Goal: Task Accomplishment & Management: Manage account settings

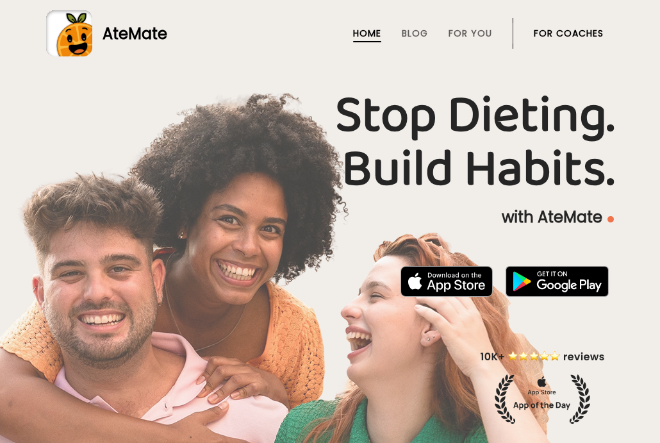
click at [566, 37] on link "For Coaches" at bounding box center [569, 33] width 70 height 10
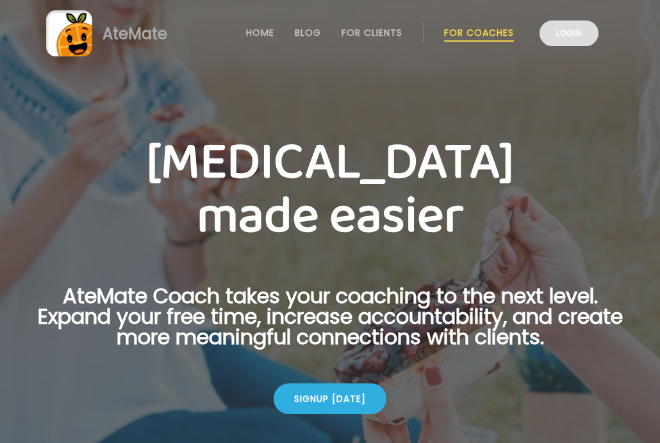
click at [563, 36] on link "Login" at bounding box center [569, 34] width 59 height 26
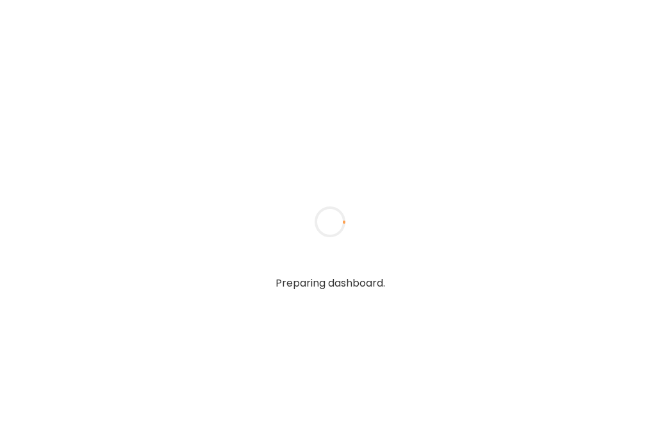
type input "*****"
type input "**********"
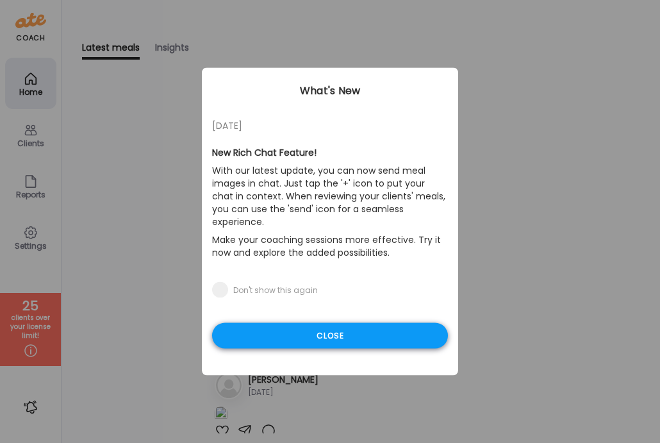
type input "**********"
click at [290, 323] on div "Close" at bounding box center [330, 336] width 236 height 26
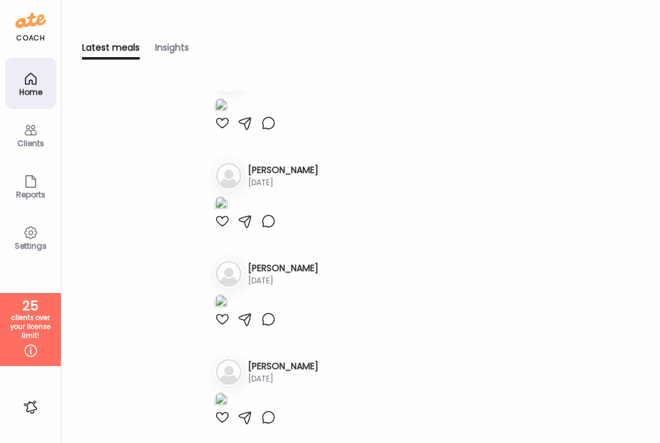
scroll to position [114, 0]
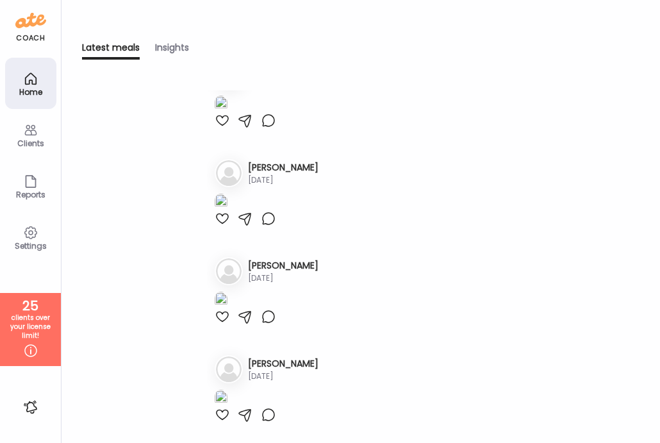
click at [219, 113] on div at bounding box center [221, 101] width 13 height 24
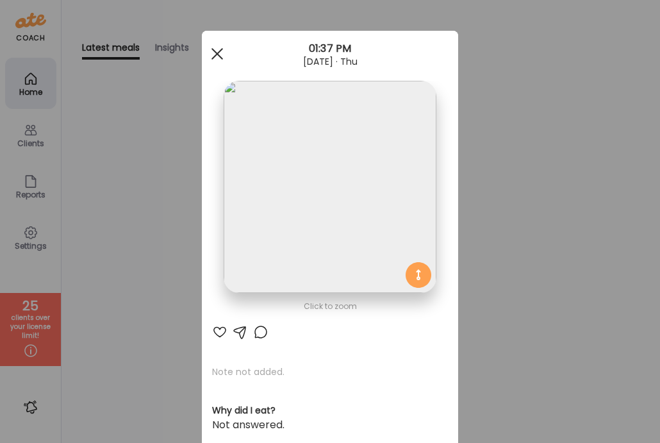
click at [210, 49] on div at bounding box center [217, 54] width 26 height 26
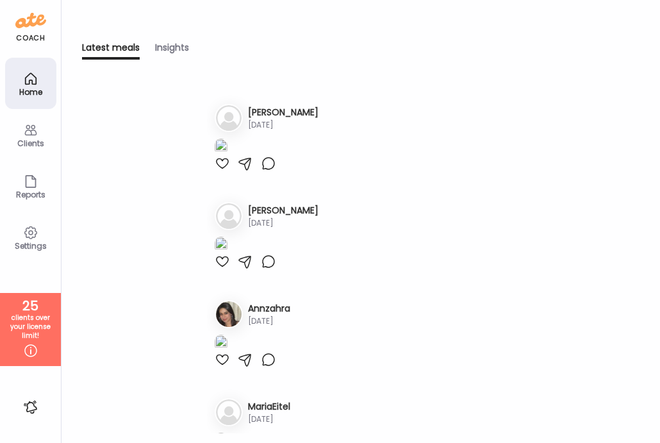
scroll to position [0, 0]
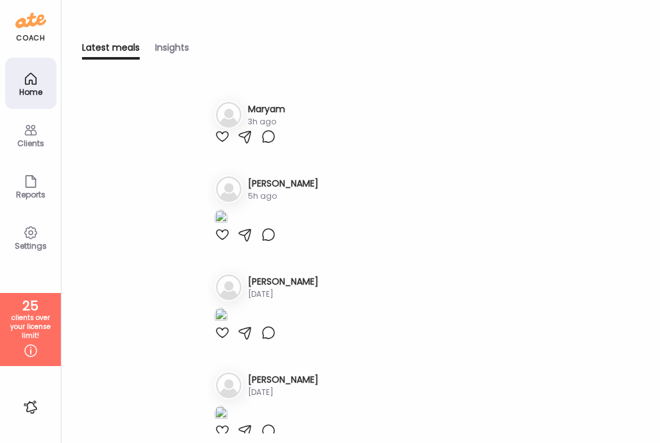
click at [165, 53] on div "Insights" at bounding box center [172, 50] width 34 height 19
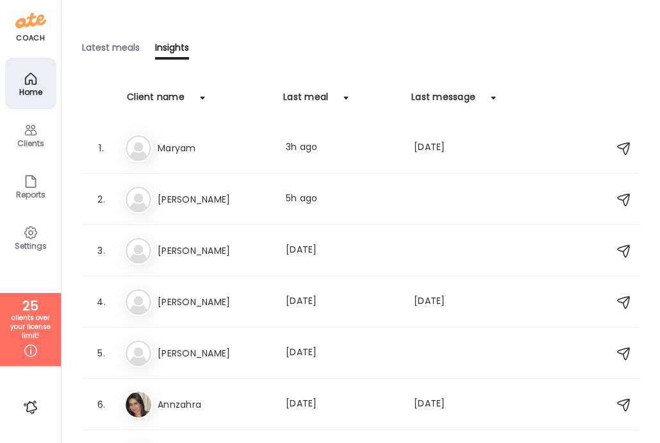
click at [44, 142] on div "Clients" at bounding box center [31, 143] width 46 height 8
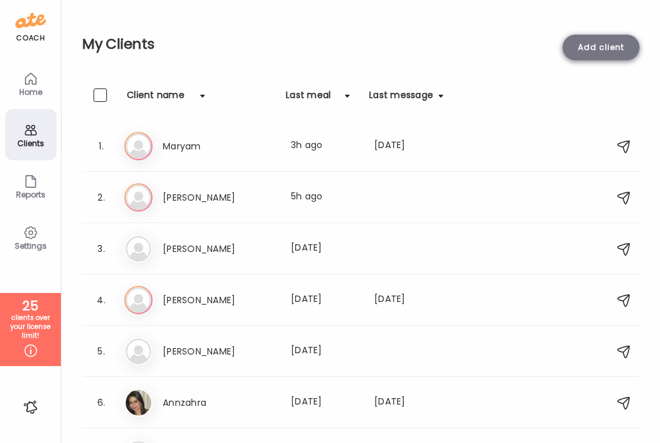
click at [588, 49] on div "Add client" at bounding box center [601, 48] width 77 height 26
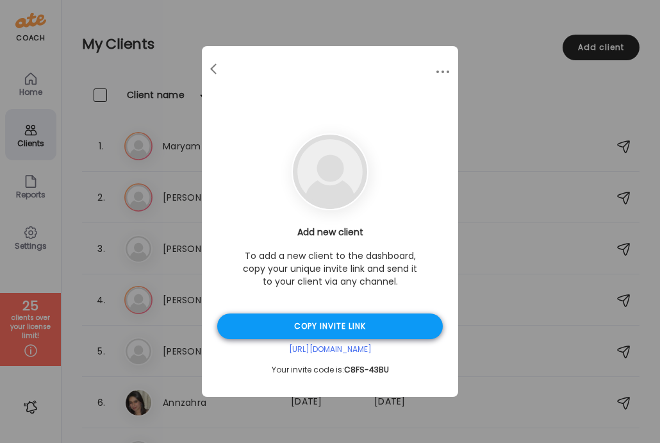
click at [275, 331] on div "Copy invite link" at bounding box center [330, 326] width 226 height 26
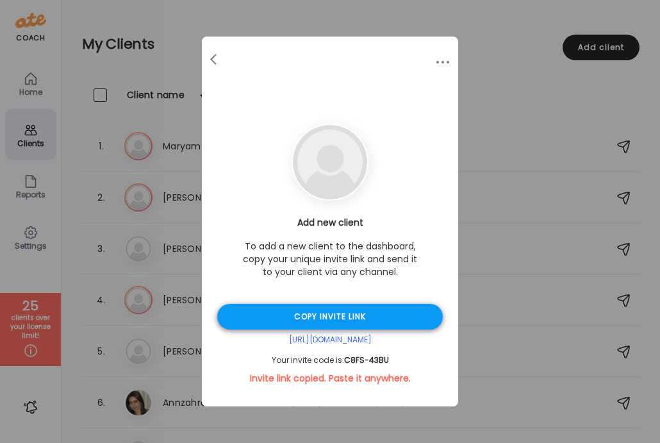
click at [269, 323] on div "Copy invite link" at bounding box center [330, 317] width 226 height 26
click at [219, 63] on div at bounding box center [215, 60] width 26 height 26
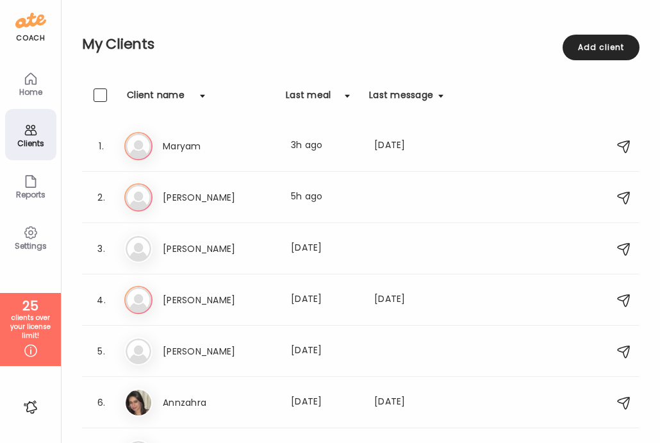
click at [162, 103] on div "Client name" at bounding box center [156, 98] width 58 height 21
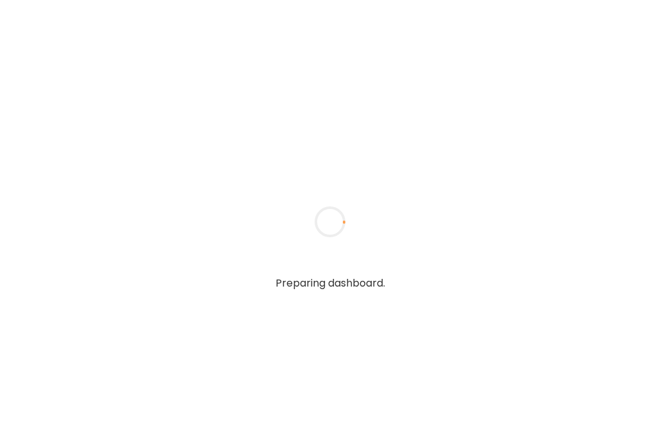
type input "*****"
type input "**********"
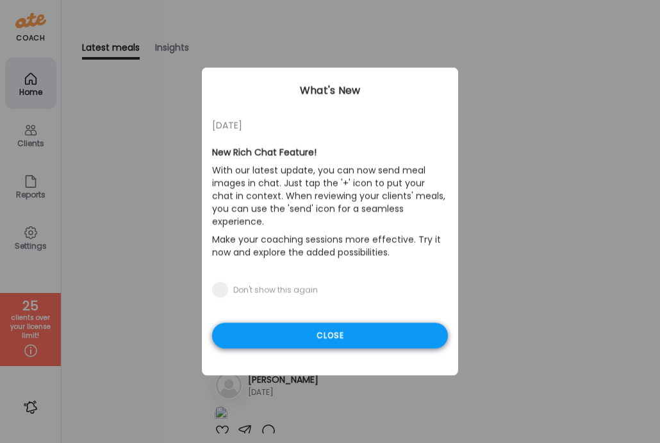
type input "**********"
click at [314, 326] on div "Close" at bounding box center [330, 336] width 236 height 26
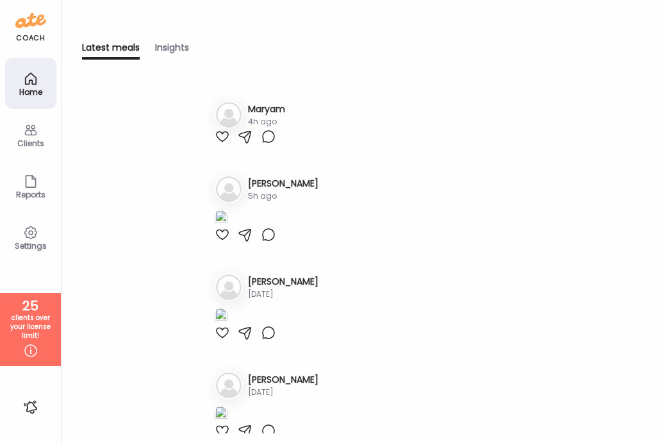
click at [31, 144] on div "Clients" at bounding box center [31, 143] width 46 height 8
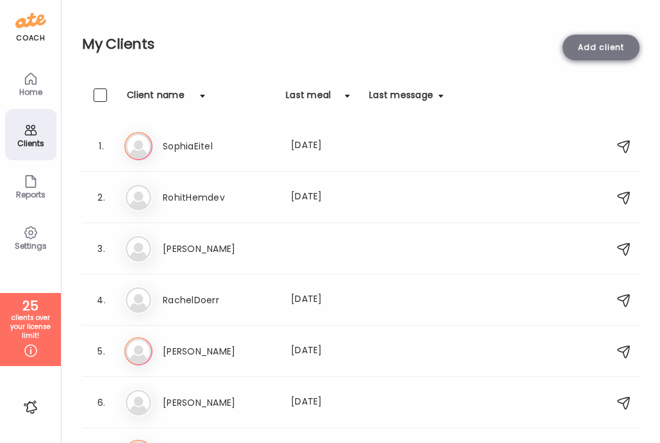
click at [586, 47] on div "Add client" at bounding box center [601, 48] width 77 height 26
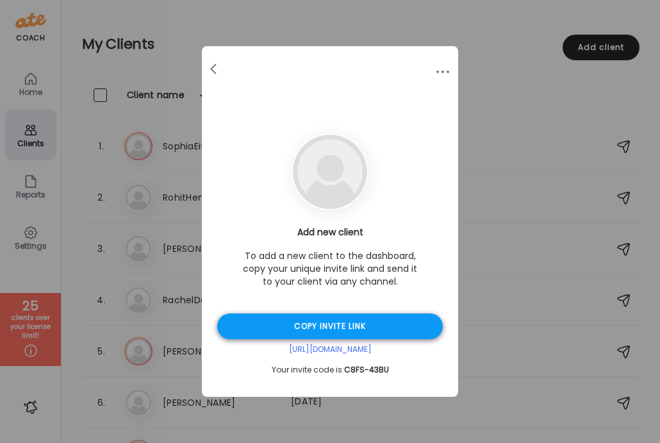
click at [264, 332] on div "Copy invite link" at bounding box center [330, 326] width 226 height 26
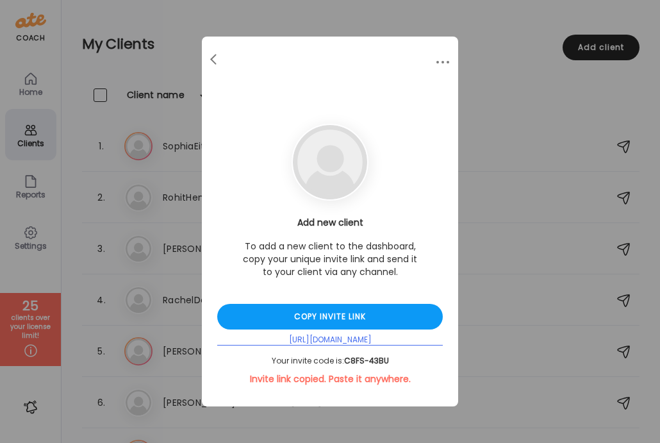
click at [302, 341] on div "https://d3w2x.app.goo.gl/iYXdE" at bounding box center [330, 340] width 226 height 11
click at [333, 335] on div "https://d3w2x.app.goo.gl/iYXdE" at bounding box center [330, 340] width 226 height 11
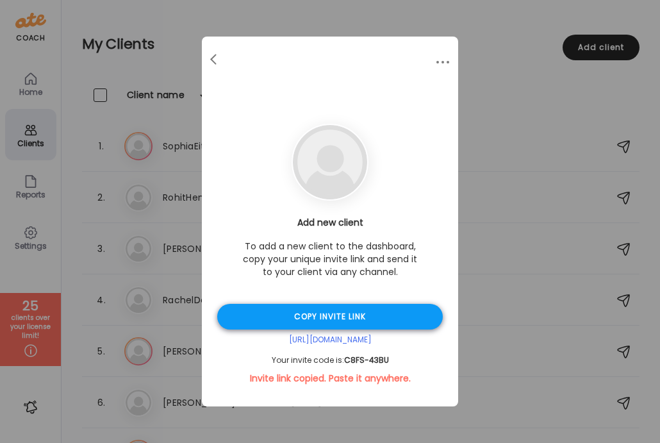
click at [322, 317] on div "Copy invite link" at bounding box center [330, 317] width 226 height 26
click at [443, 61] on span at bounding box center [443, 62] width 3 height 3
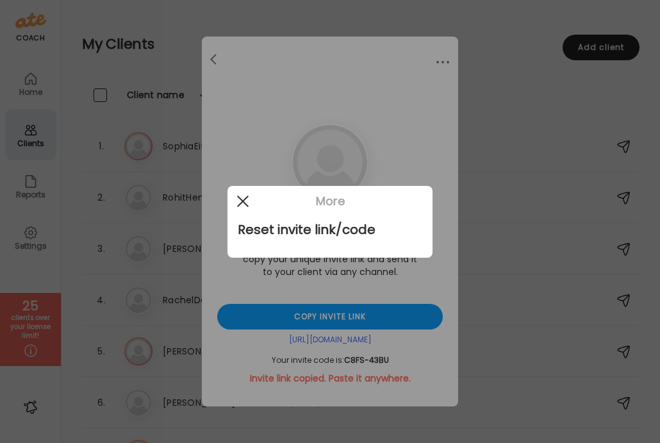
click at [249, 205] on div at bounding box center [243, 201] width 26 height 26
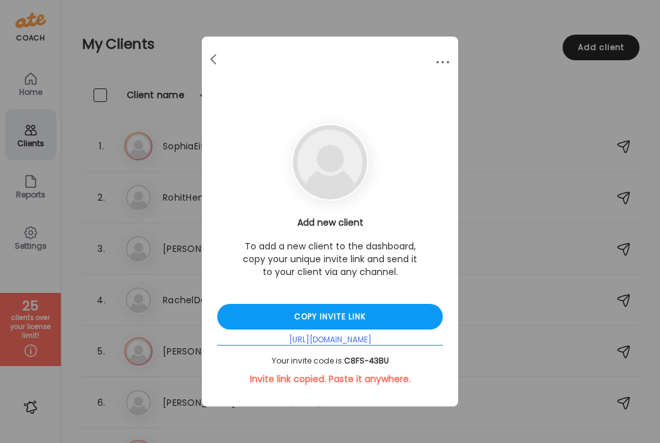
click at [339, 337] on div "https://d3w2x.app.goo.gl/iYXdE" at bounding box center [330, 340] width 226 height 11
click at [310, 342] on div "https://d3w2x.app.goo.gl/iYXdE" at bounding box center [330, 340] width 226 height 11
click at [215, 57] on div at bounding box center [215, 60] width 26 height 26
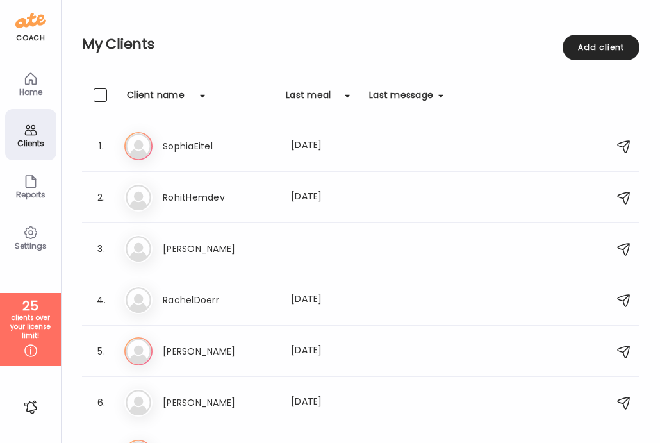
click at [22, 256] on div "Settings" at bounding box center [30, 236] width 51 height 51
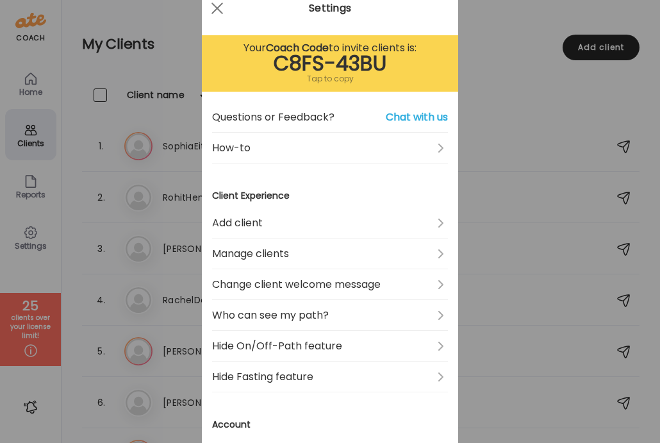
scroll to position [47, 0]
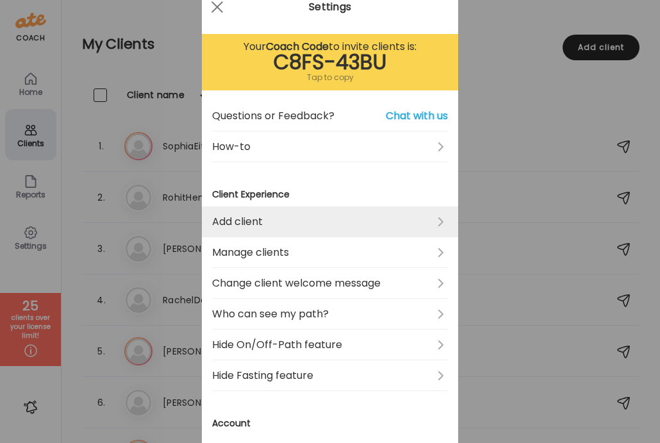
click at [443, 219] on link "Add client" at bounding box center [330, 221] width 236 height 31
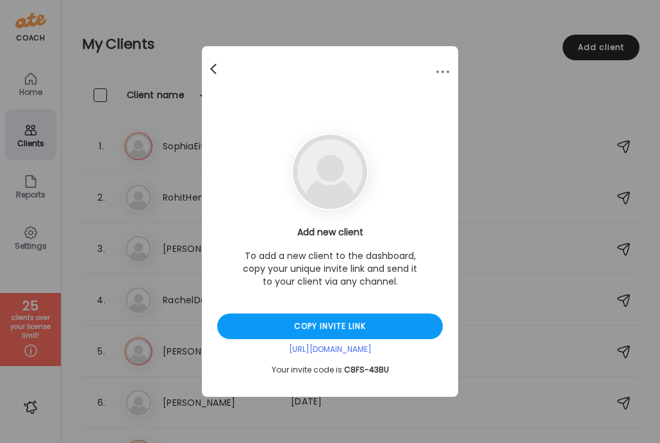
click at [213, 67] on span at bounding box center [213, 66] width 6 height 6
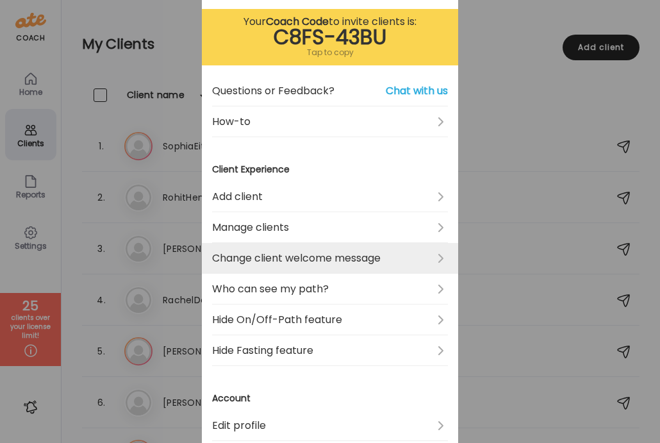
click at [443, 256] on link "Change client welcome message" at bounding box center [330, 258] width 236 height 31
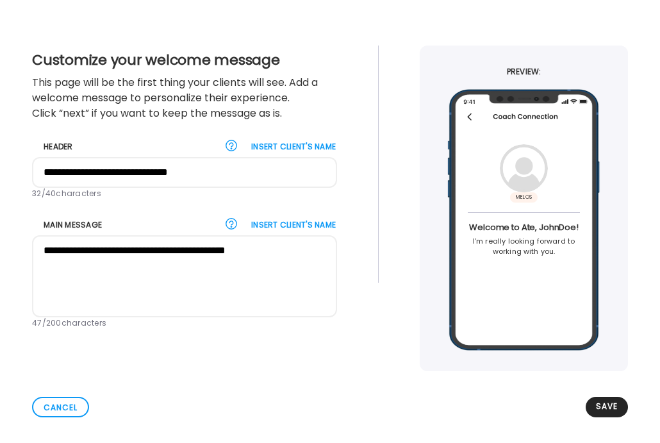
scroll to position [28, 0]
click at [51, 408] on div "Cancel" at bounding box center [60, 407] width 57 height 21
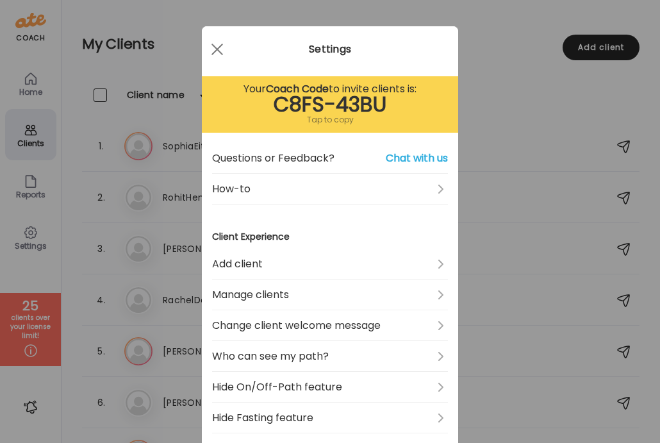
scroll to position [5, 0]
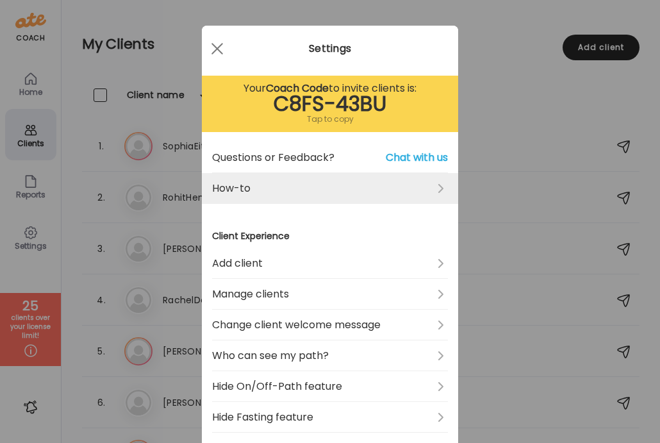
click at [427, 190] on link "How-to" at bounding box center [330, 188] width 236 height 31
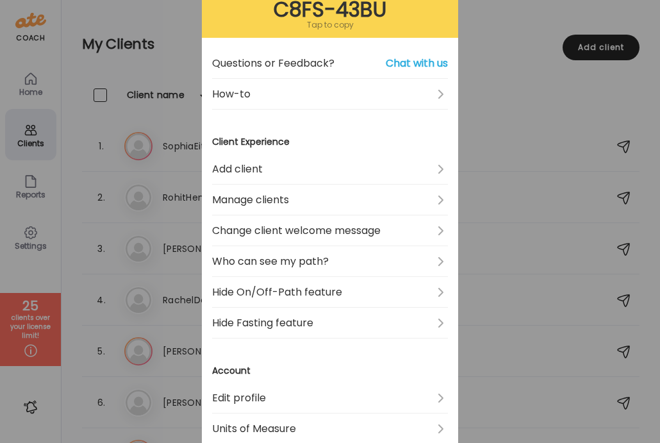
scroll to position [102, 0]
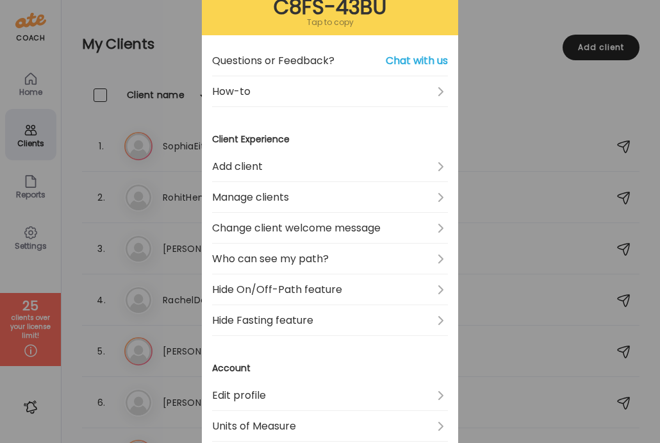
click at [322, 296] on link "Hide On/Off-Path feature" at bounding box center [330, 289] width 236 height 31
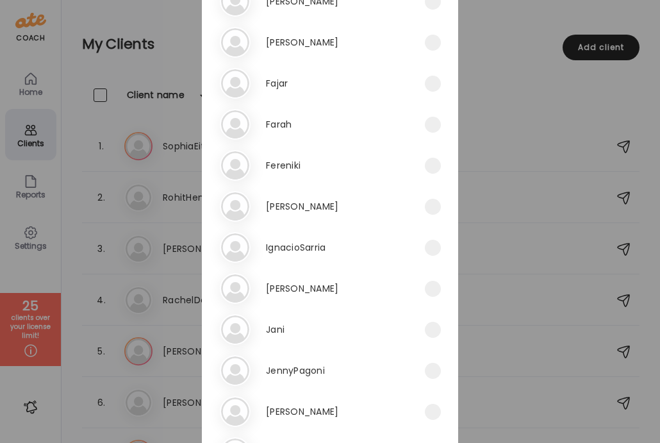
scroll to position [0, 0]
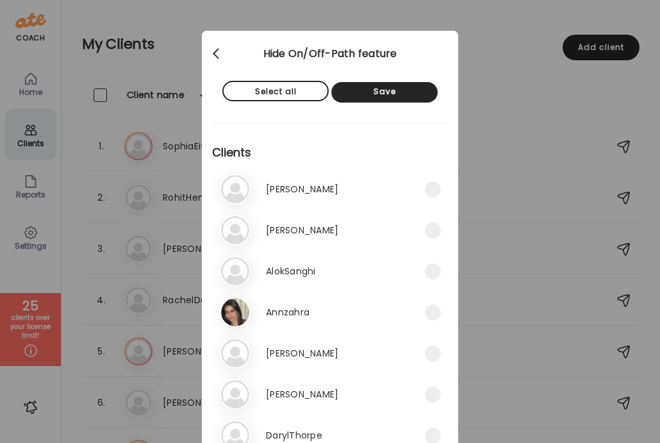
click at [213, 50] on div at bounding box center [217, 54] width 26 height 26
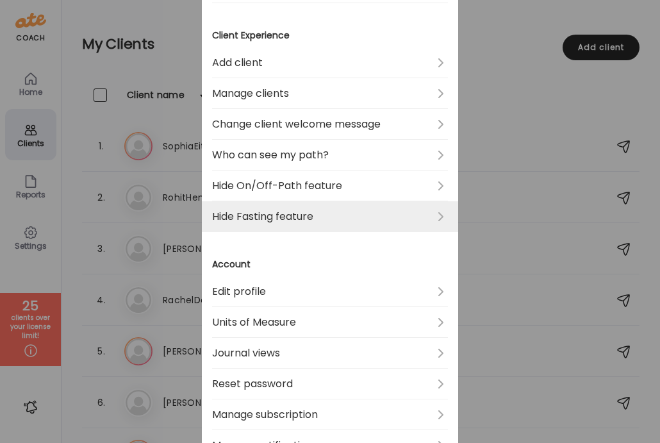
scroll to position [208, 0]
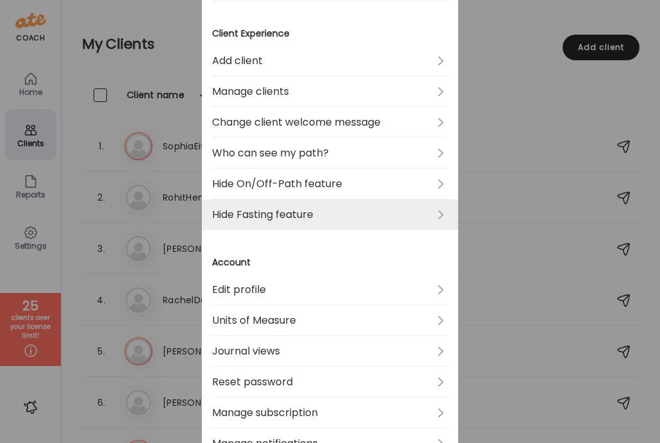
click at [286, 206] on link "Hide Fasting feature" at bounding box center [330, 214] width 236 height 31
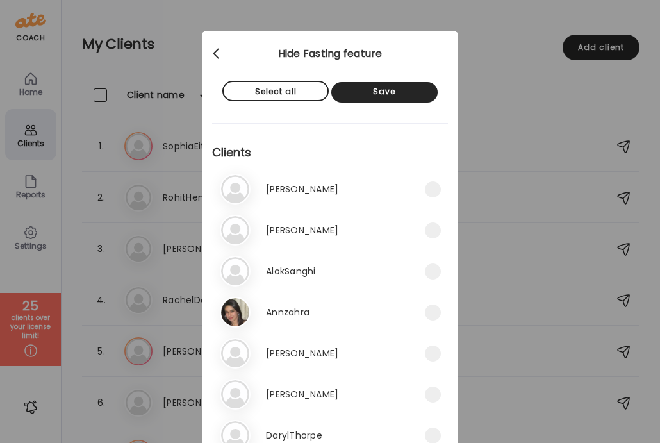
click at [219, 57] on div at bounding box center [217, 54] width 26 height 26
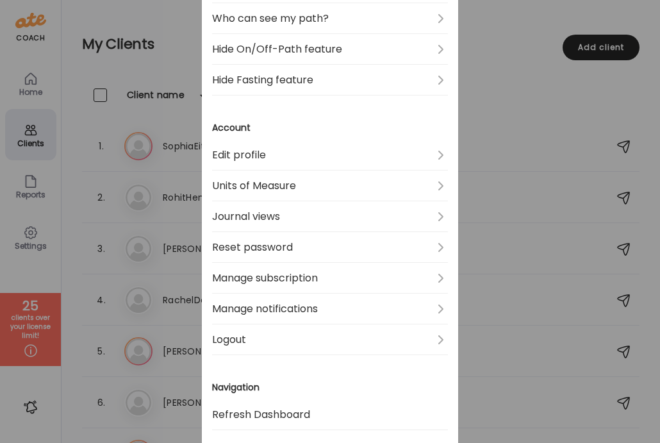
scroll to position [352, 0]
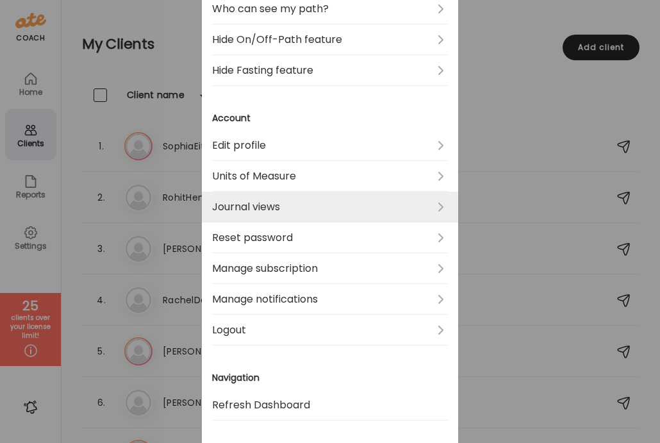
click at [254, 204] on link "Journal views" at bounding box center [330, 207] width 236 height 31
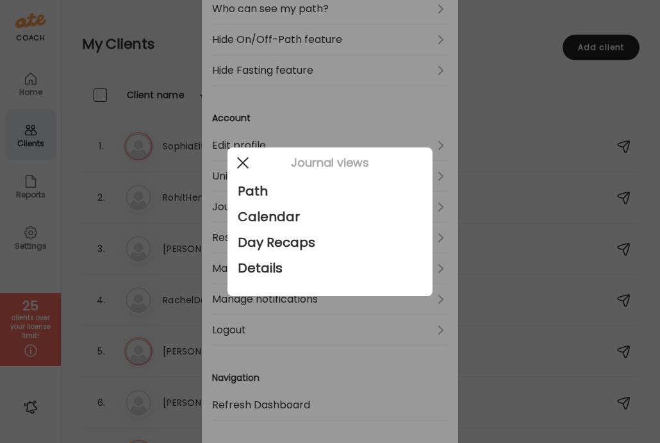
click at [238, 161] on div at bounding box center [243, 163] width 26 height 26
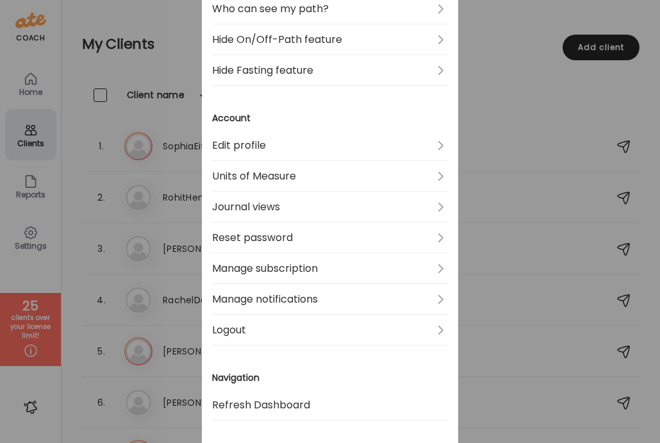
scroll to position [442, 0]
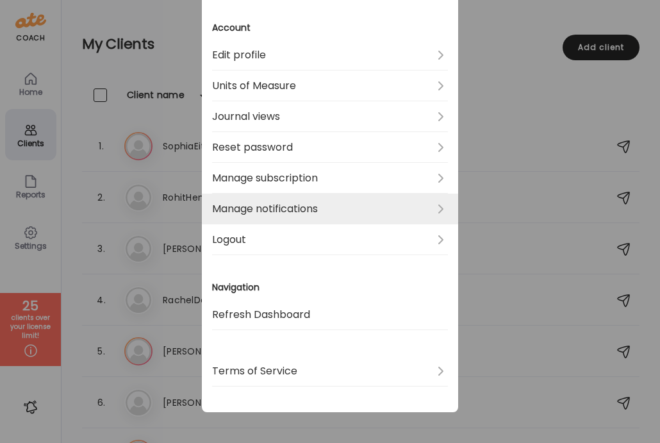
click at [244, 204] on link "Manage notifications" at bounding box center [330, 209] width 236 height 31
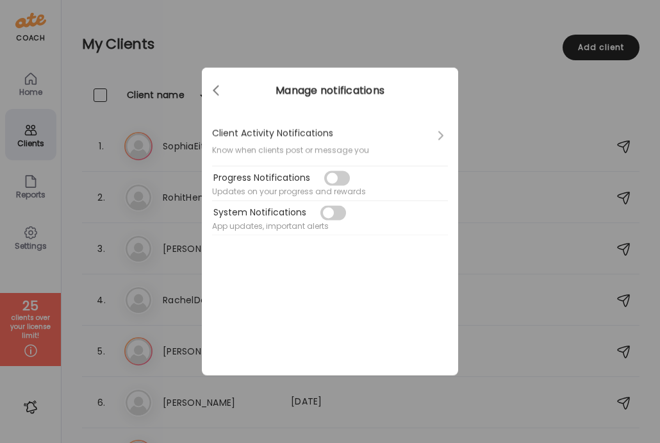
scroll to position [0, 0]
click at [220, 87] on div at bounding box center [217, 91] width 26 height 26
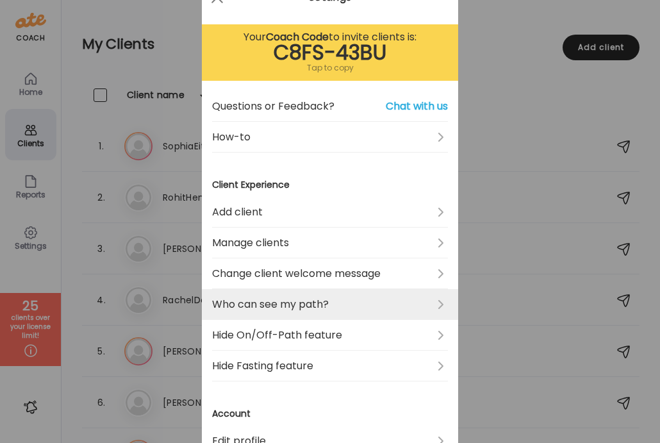
scroll to position [57, 0]
click at [251, 303] on link "Who can see my path?" at bounding box center [330, 303] width 236 height 31
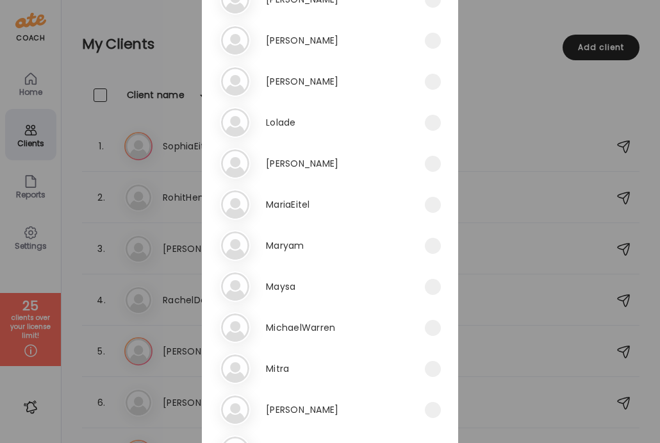
scroll to position [1220, 0]
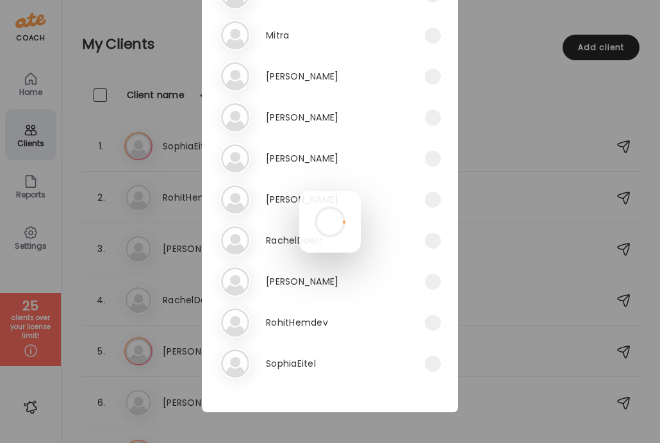
click at [299, 191] on div at bounding box center [330, 222] width 62 height 62
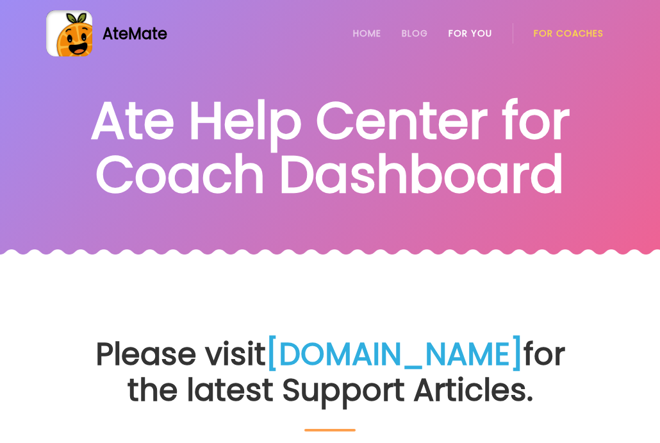
click at [472, 35] on link "For You" at bounding box center [471, 33] width 44 height 10
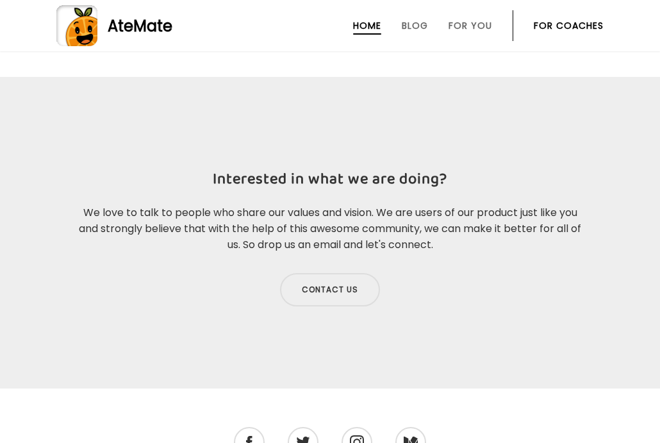
scroll to position [3800, 0]
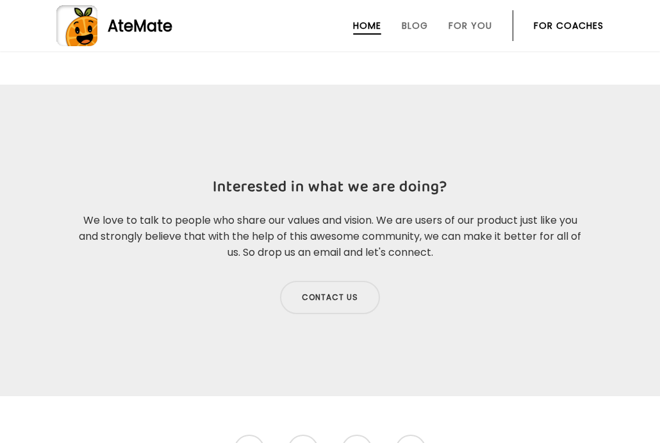
click at [567, 27] on link "For Coaches" at bounding box center [569, 26] width 70 height 10
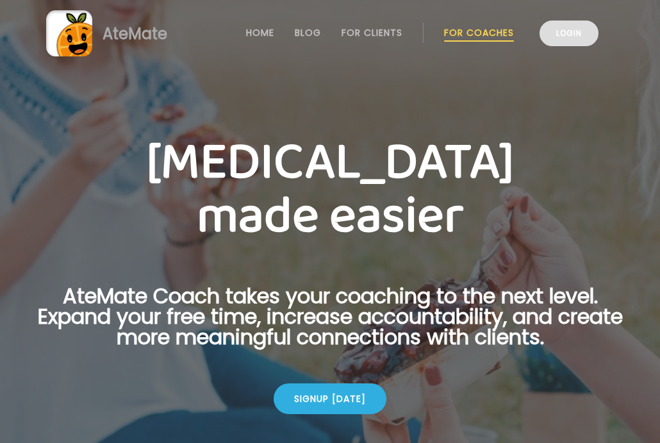
click at [570, 38] on link "Login" at bounding box center [569, 34] width 59 height 26
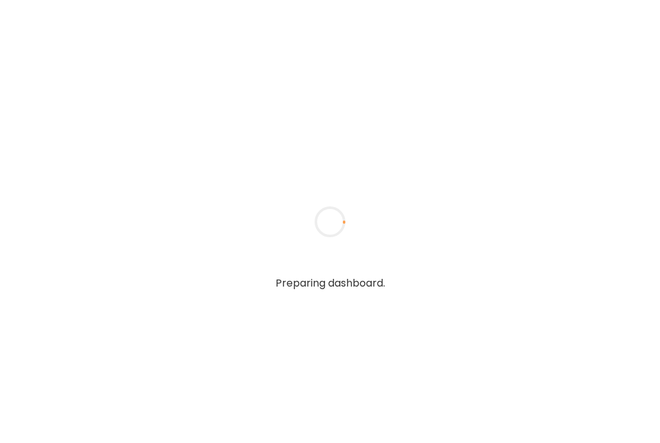
type input "*****"
type input "**********"
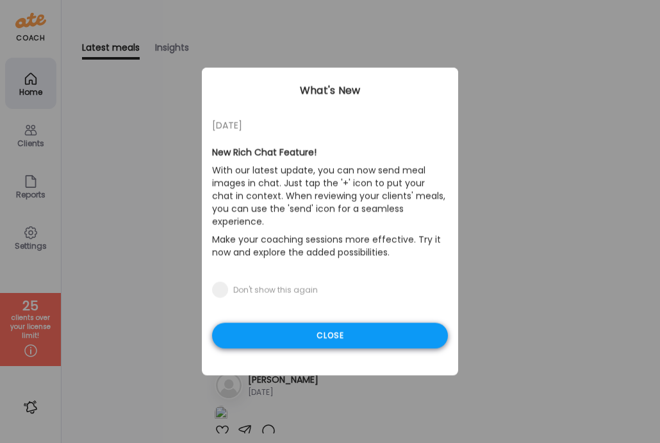
type input "**********"
click at [306, 329] on div "Close" at bounding box center [330, 336] width 236 height 26
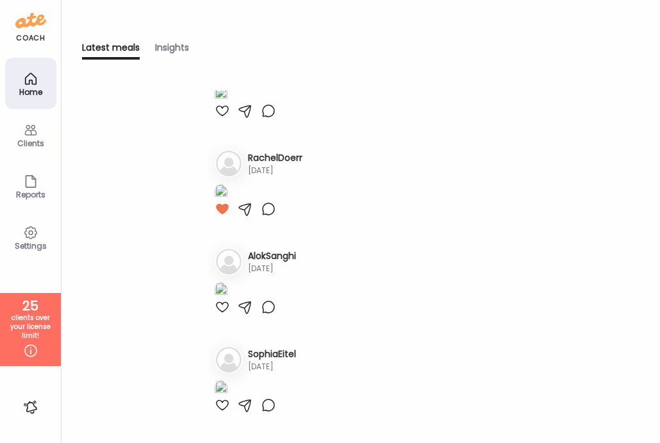
scroll to position [1662, 0]
click at [19, 224] on div "Settings" at bounding box center [30, 236] width 51 height 51
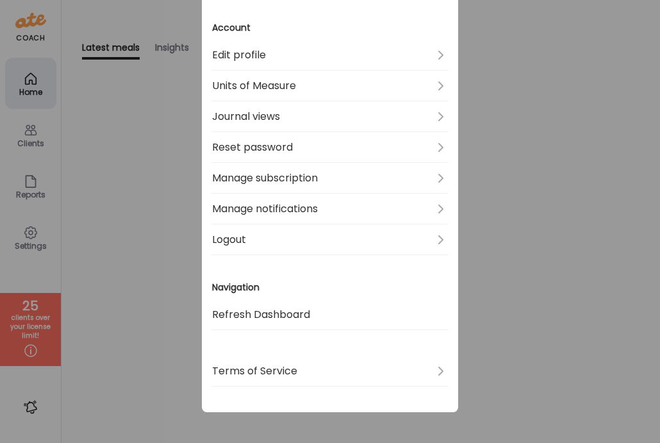
scroll to position [0, 0]
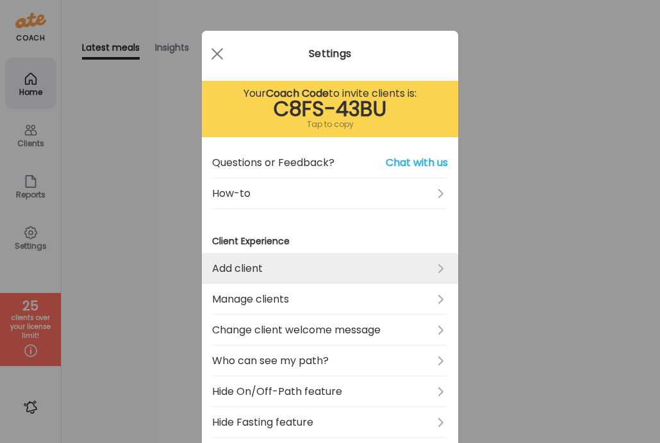
click at [392, 276] on link "Add client" at bounding box center [330, 268] width 236 height 31
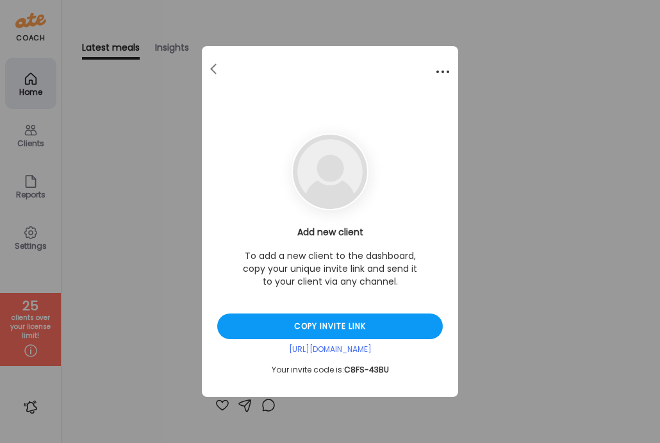
click at [445, 72] on div at bounding box center [443, 72] width 26 height 26
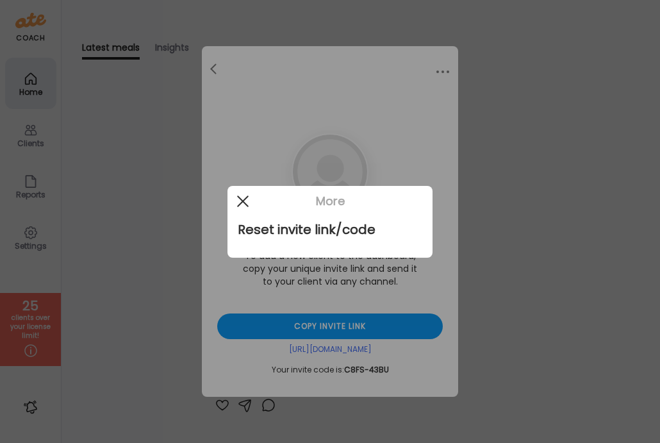
click at [241, 211] on div at bounding box center [243, 201] width 26 height 26
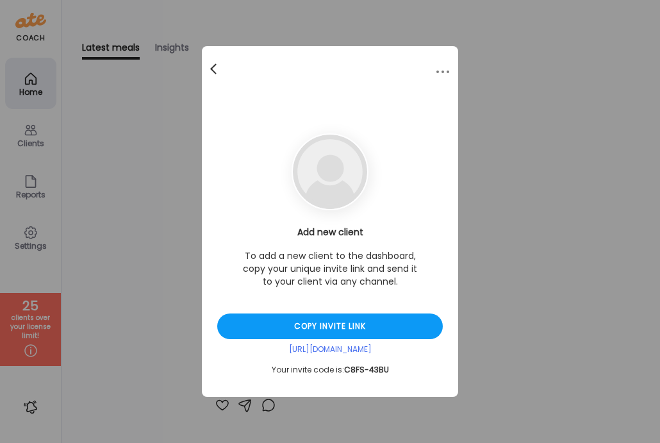
click at [215, 70] on span at bounding box center [213, 66] width 6 height 6
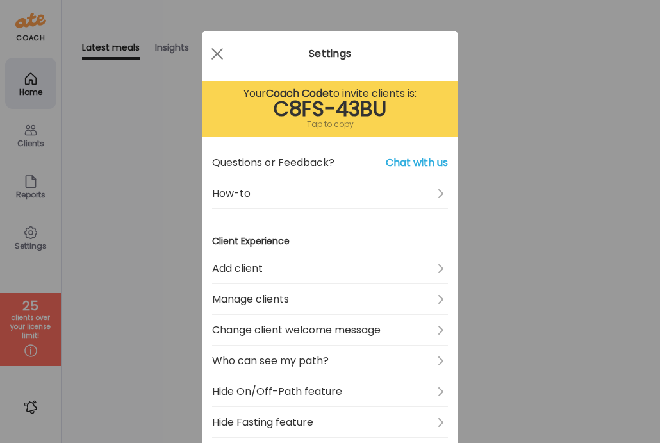
click at [638, 212] on div "Ate Coach Dashboard Wahoo! It’s official Take a moment to set up your Coach Pro…" at bounding box center [330, 221] width 660 height 443
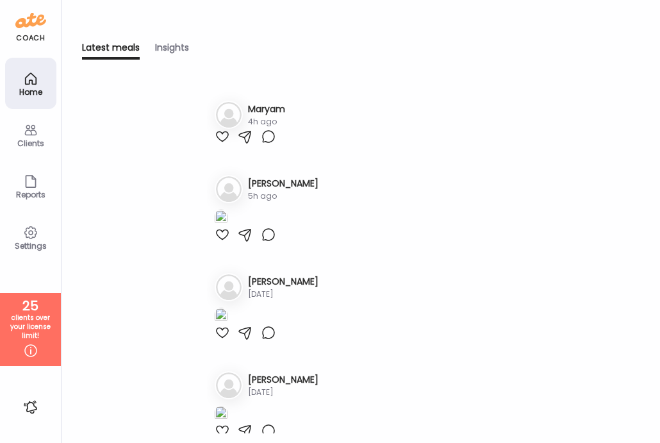
click at [33, 149] on div "Clients" at bounding box center [30, 134] width 51 height 51
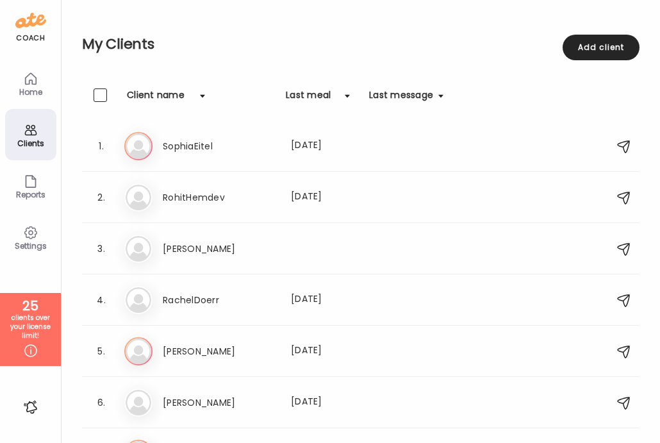
click at [130, 99] on div "Client name" at bounding box center [156, 98] width 58 height 21
click at [201, 90] on div at bounding box center [203, 96] width 26 height 26
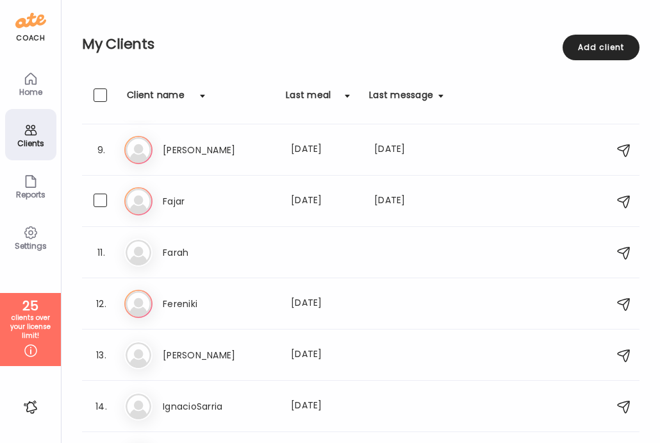
scroll to position [391, 0]
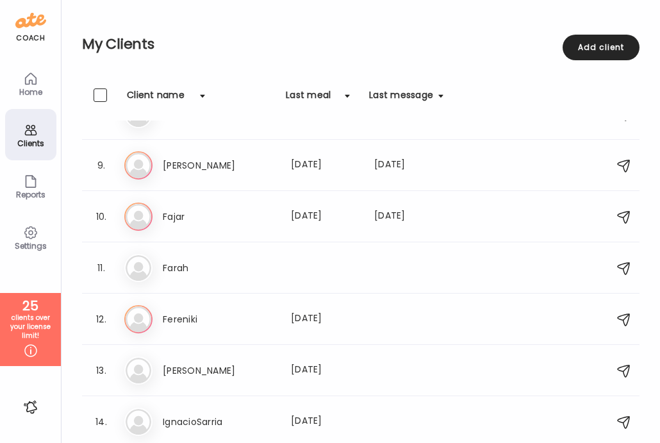
click at [29, 213] on div "Settings" at bounding box center [30, 236] width 51 height 51
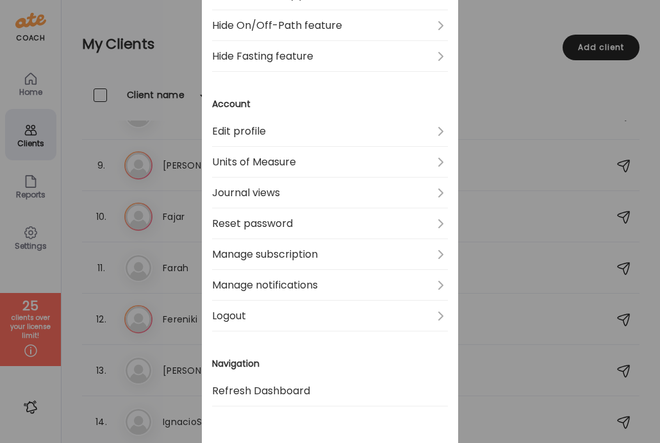
scroll to position [363, 0]
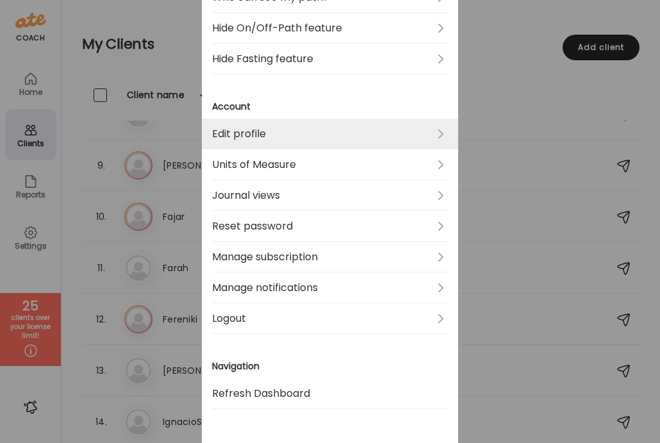
click at [232, 134] on link "Edit profile" at bounding box center [330, 134] width 236 height 31
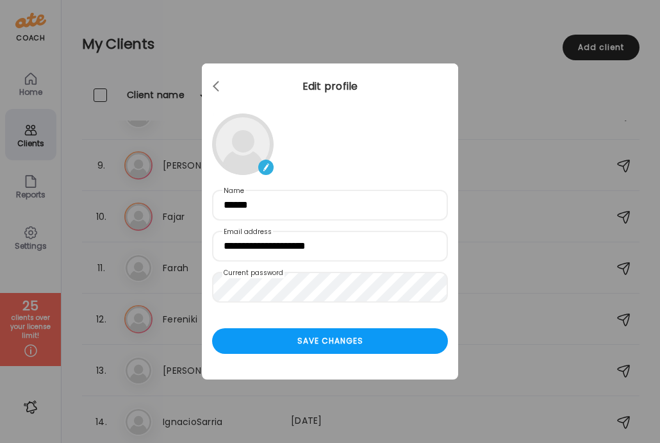
scroll to position [0, 0]
click at [263, 168] on img at bounding box center [265, 167] width 15 height 15
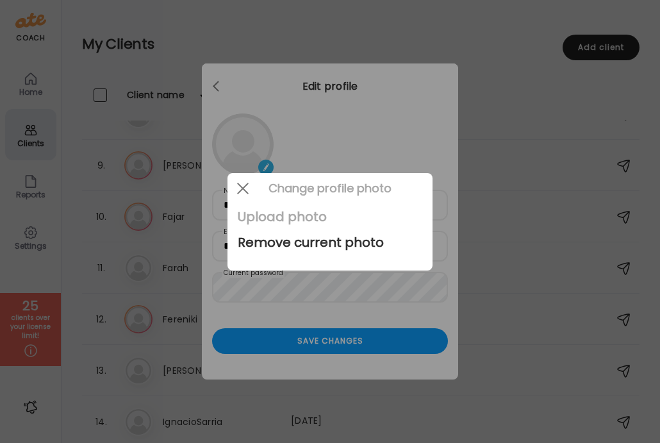
click at [270, 220] on div "Upload photo" at bounding box center [330, 217] width 185 height 26
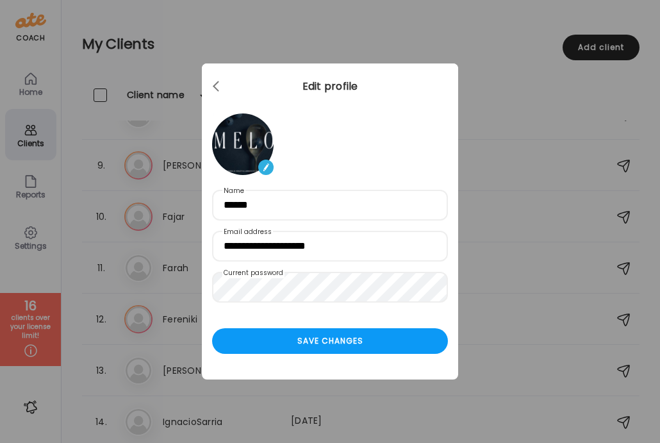
click at [269, 169] on img at bounding box center [265, 167] width 15 height 15
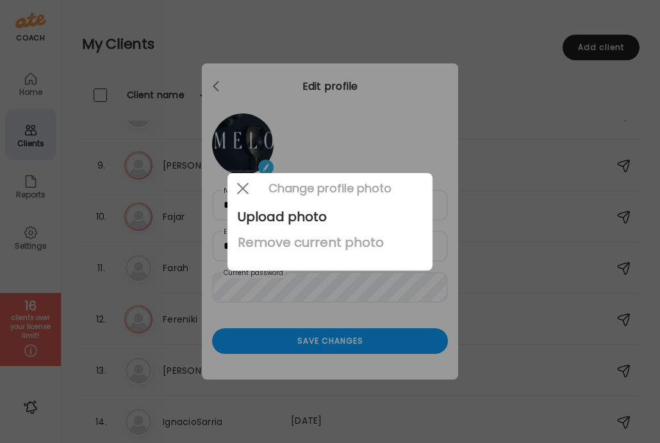
click at [285, 243] on div "Remove current photo" at bounding box center [330, 242] width 185 height 26
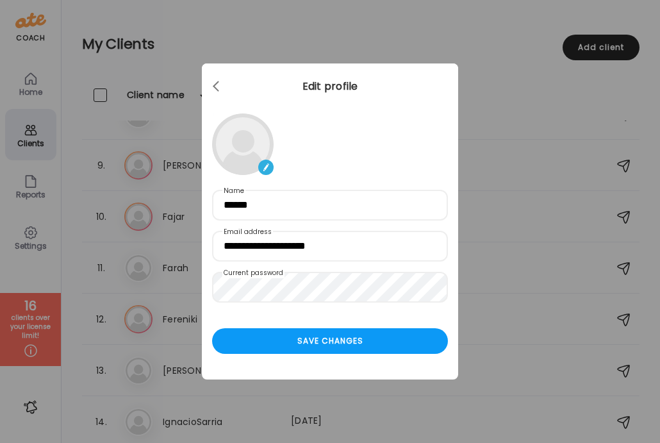
click at [267, 172] on img at bounding box center [265, 167] width 15 height 15
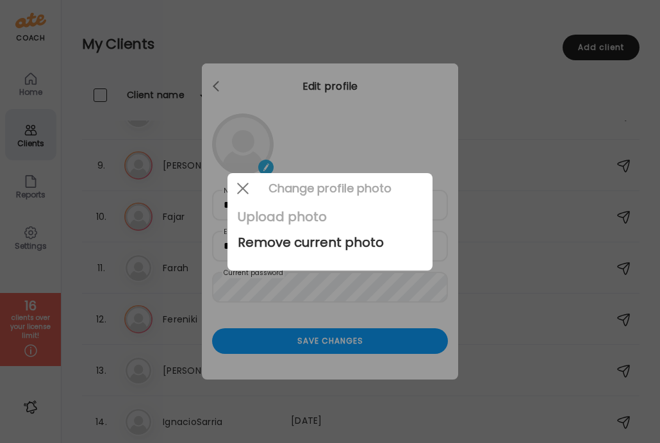
click at [283, 219] on div "Upload photo" at bounding box center [330, 217] width 185 height 26
type input "**********"
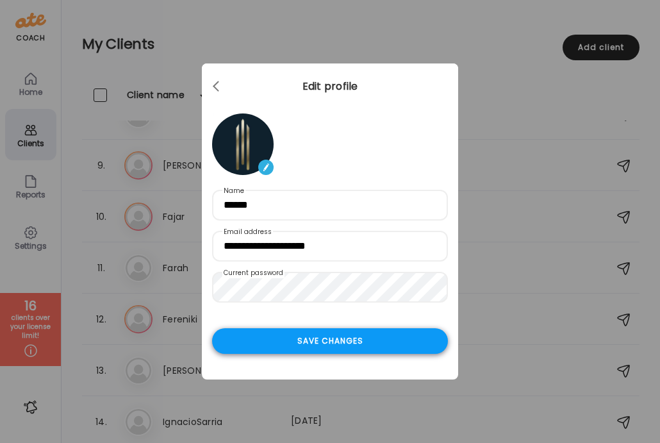
click at [285, 341] on div "Save changes" at bounding box center [330, 341] width 236 height 26
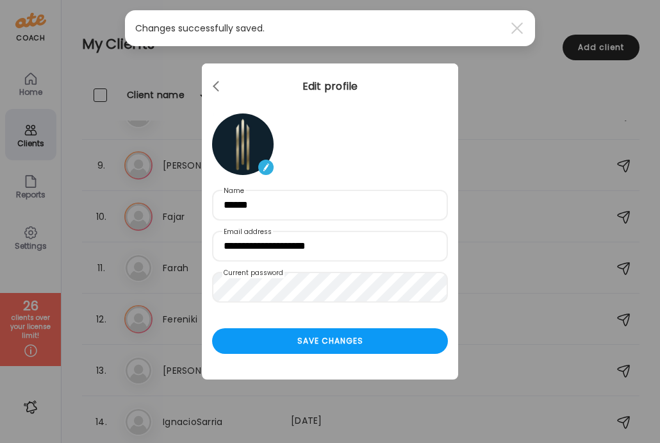
click at [132, 151] on div "Ate Coach Dashboard Wahoo! It’s official Take a moment to set up your Coach Pro…" at bounding box center [330, 221] width 660 height 443
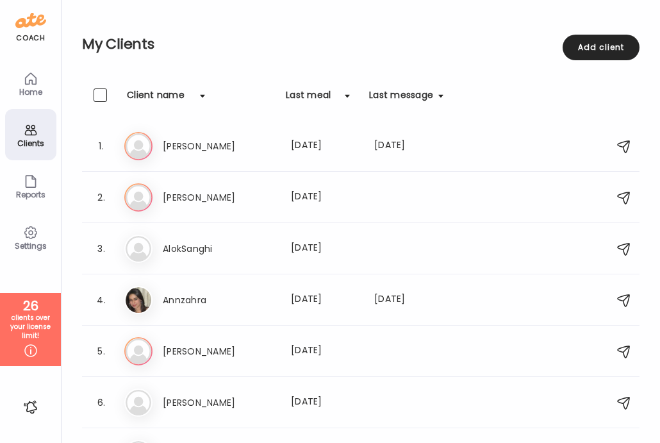
click at [153, 99] on div "Client name" at bounding box center [156, 98] width 58 height 21
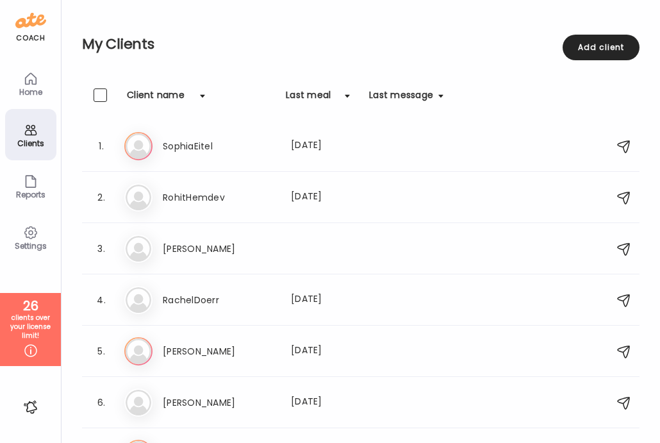
click at [306, 94] on div "Last meal" at bounding box center [308, 98] width 45 height 21
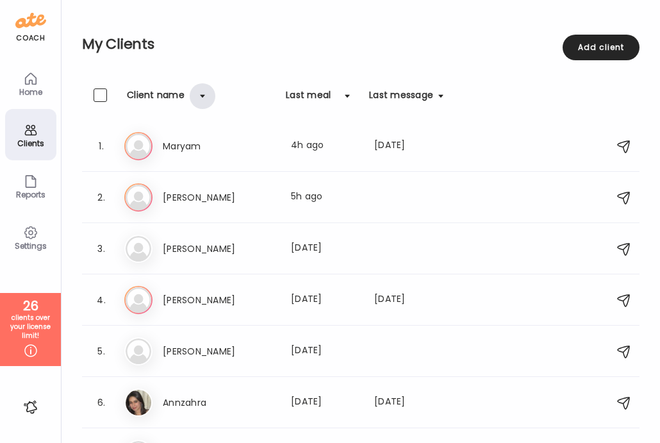
click at [195, 95] on div at bounding box center [203, 96] width 26 height 26
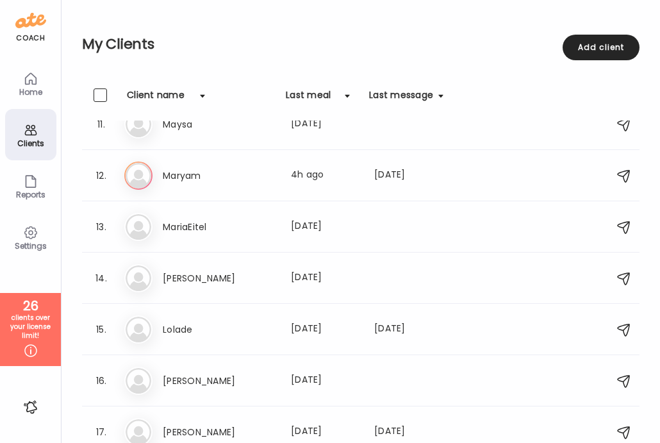
scroll to position [538, 0]
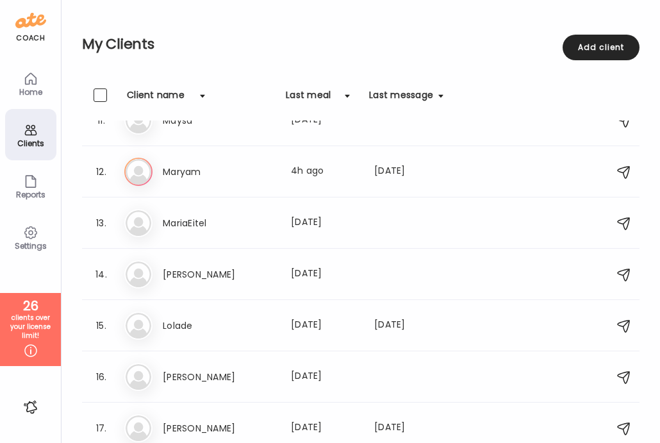
click at [23, 232] on icon at bounding box center [30, 232] width 15 height 15
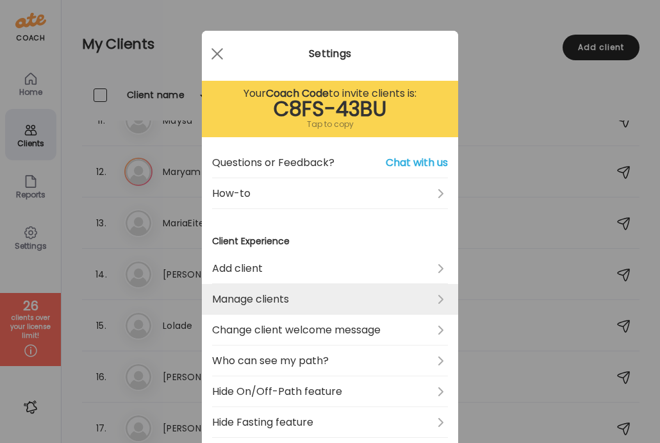
click at [417, 303] on link "Manage clients" at bounding box center [330, 299] width 236 height 31
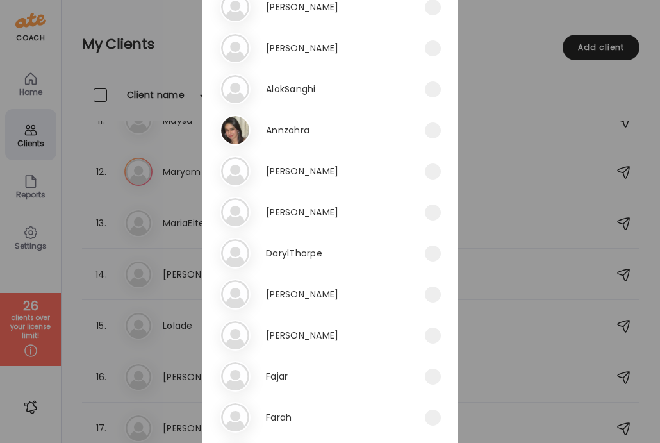
scroll to position [0, 0]
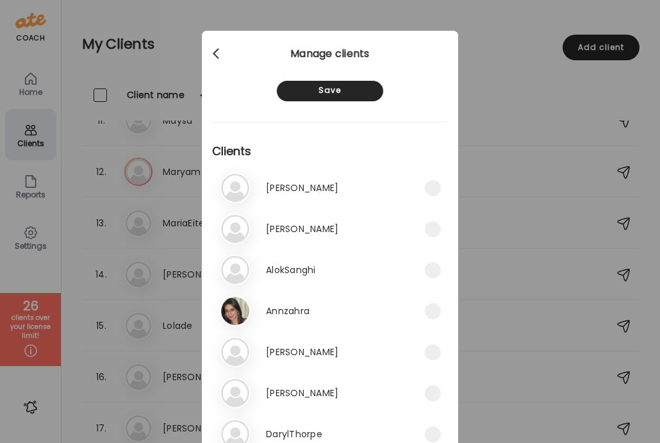
click at [217, 51] on span at bounding box center [216, 51] width 6 height 6
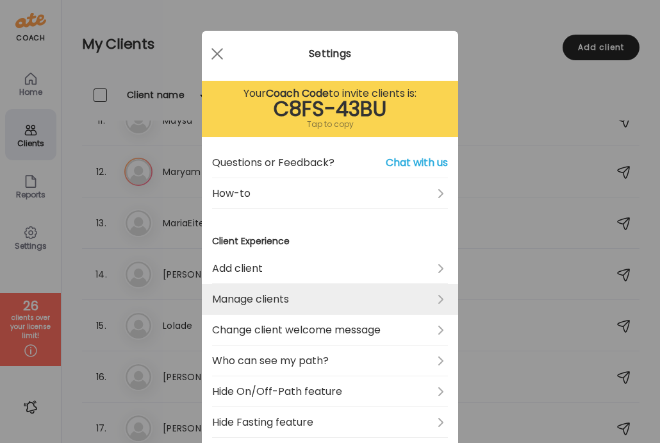
click at [437, 292] on link "Manage clients" at bounding box center [330, 299] width 236 height 31
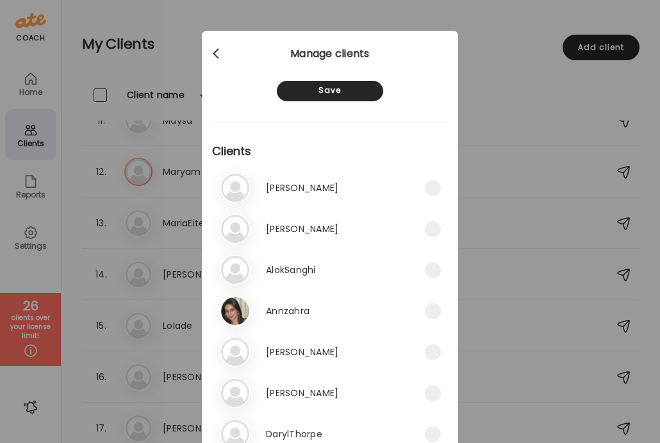
click at [224, 55] on div at bounding box center [217, 54] width 26 height 26
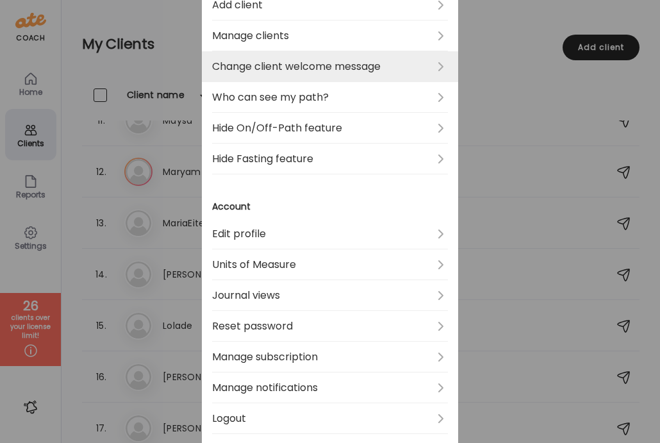
scroll to position [265, 0]
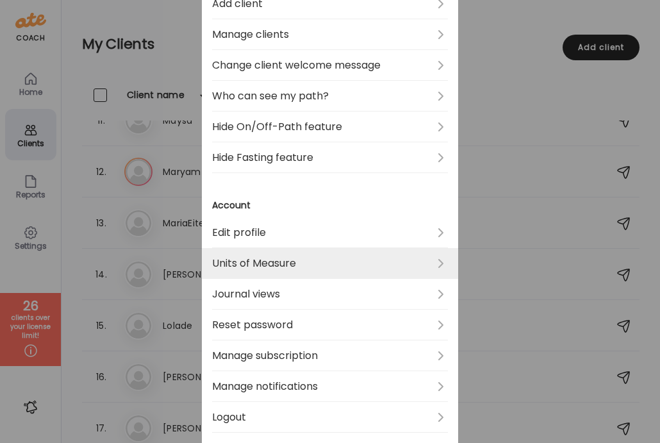
click at [430, 263] on link "Units of Measure" at bounding box center [330, 263] width 236 height 31
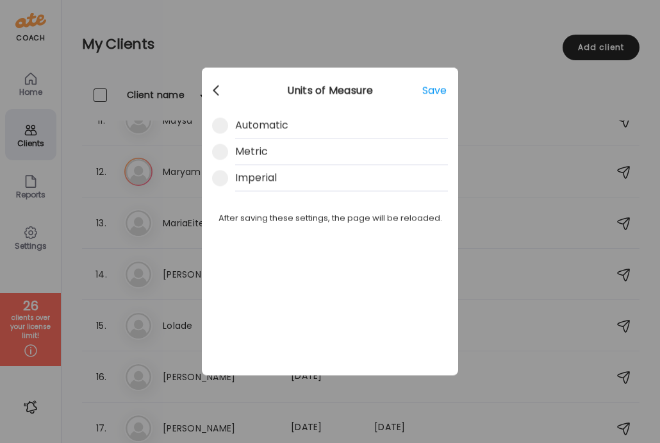
click at [213, 87] on div at bounding box center [217, 91] width 26 height 26
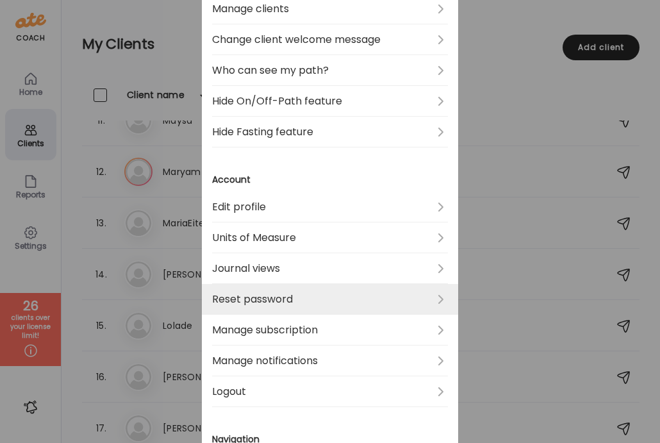
scroll to position [291, 0]
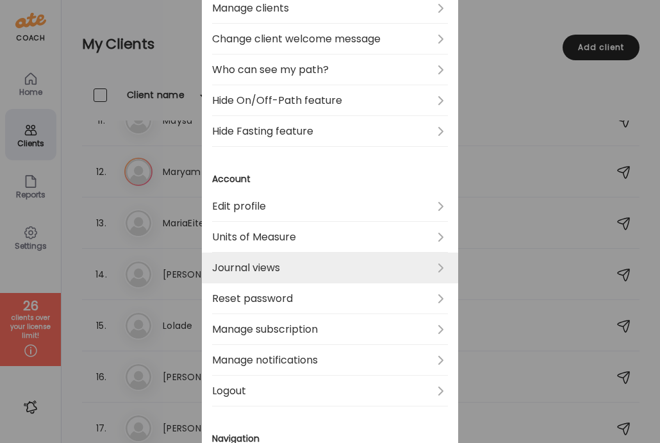
click at [282, 274] on link "Journal views" at bounding box center [330, 268] width 236 height 31
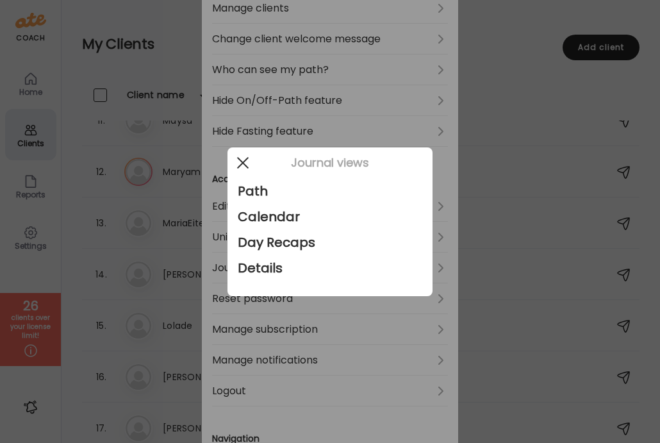
click at [245, 162] on div at bounding box center [243, 163] width 26 height 26
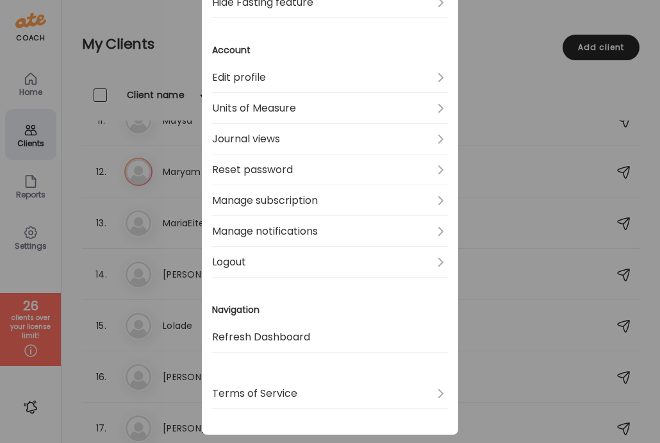
scroll to position [422, 0]
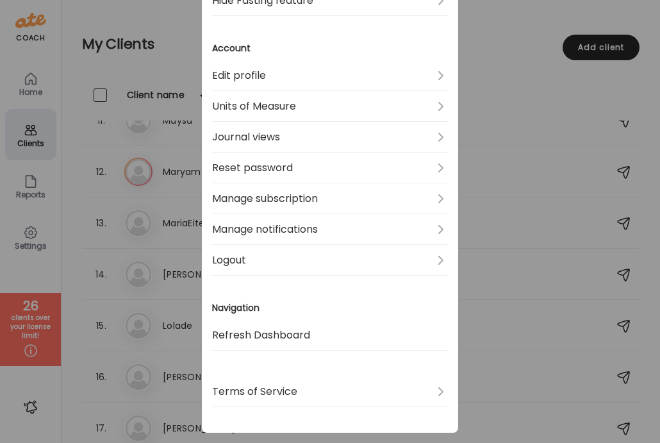
click at [121, 206] on div "Ate Coach Dashboard Wahoo! It’s official Take a moment to set up your Coach Pro…" at bounding box center [330, 221] width 660 height 443
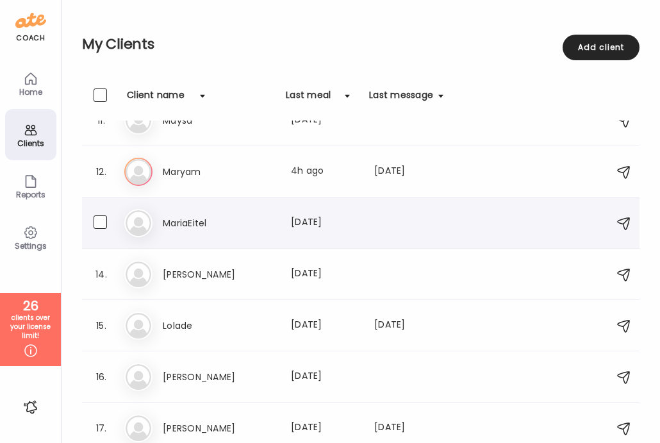
scroll to position [0, 0]
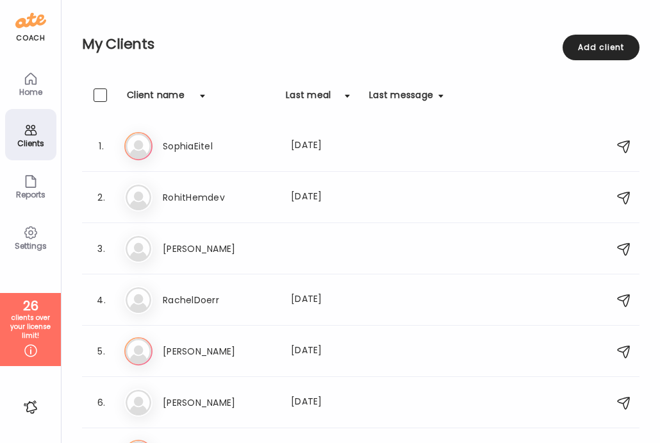
click at [37, 94] on div "Home" at bounding box center [31, 92] width 46 height 8
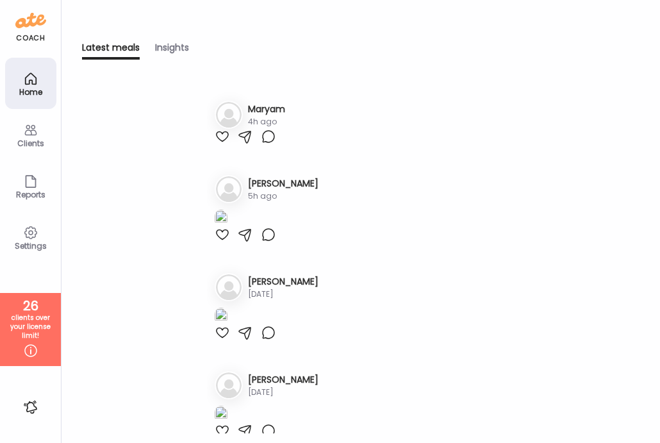
click at [167, 42] on div "Insights" at bounding box center [172, 50] width 34 height 19
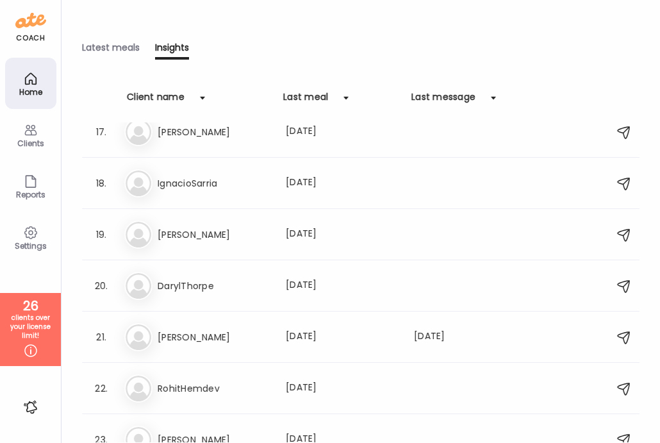
scroll to position [911, 0]
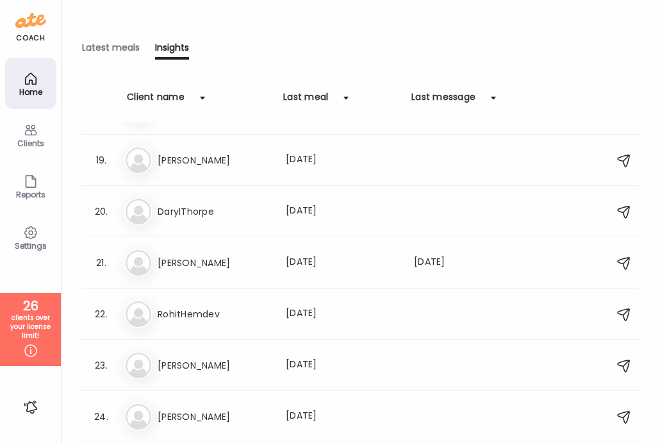
click at [35, 235] on icon at bounding box center [30, 233] width 12 height 12
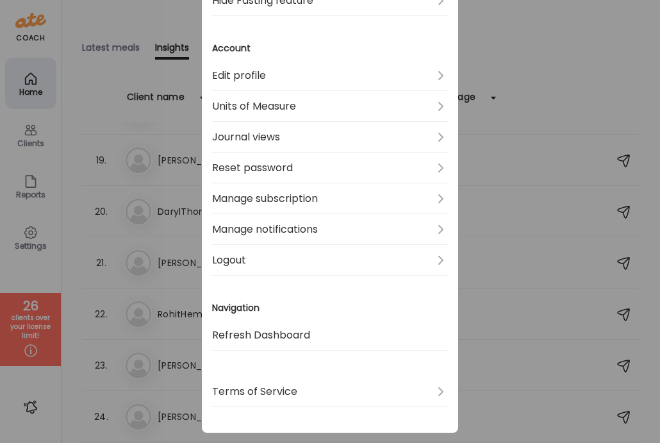
click at [71, 224] on div "Ate Coach Dashboard Wahoo! It’s official Take a moment to set up your Coach Pro…" at bounding box center [330, 221] width 660 height 443
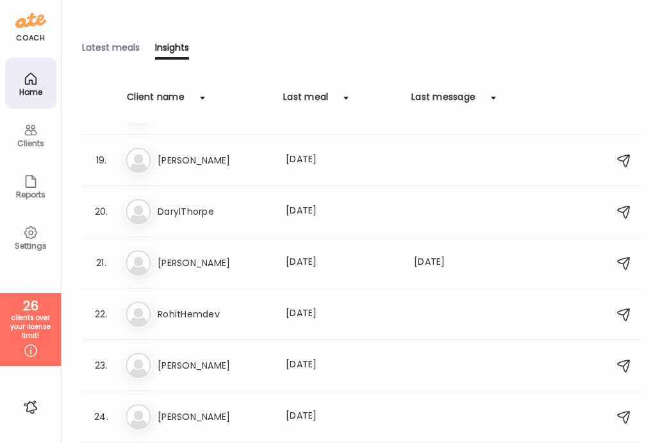
click at [30, 194] on div "Reports" at bounding box center [31, 194] width 46 height 8
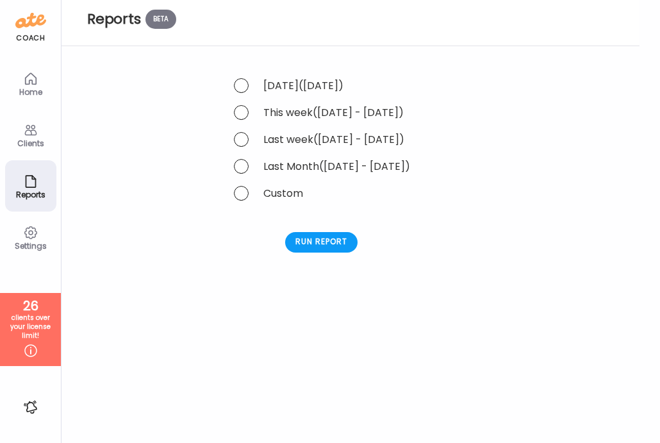
click at [35, 92] on div "Home" at bounding box center [31, 92] width 46 height 8
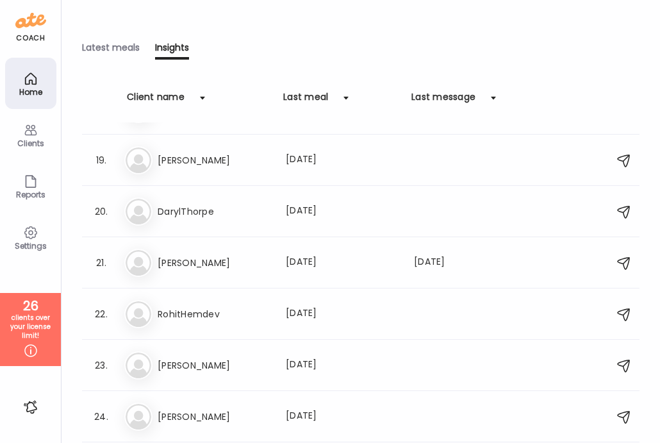
click at [28, 408] on div at bounding box center [31, 407] width 21 height 21
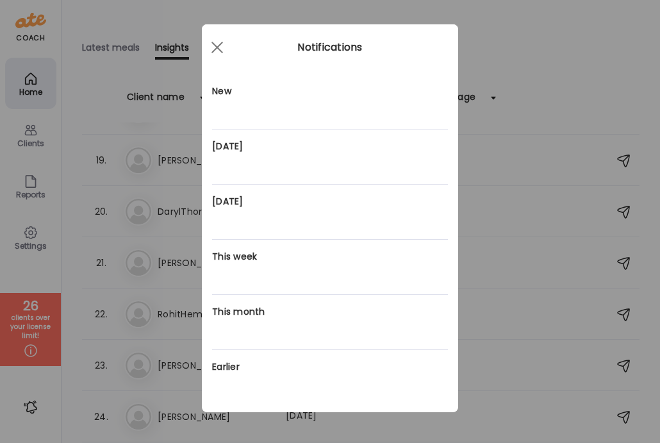
scroll to position [6, 0]
click at [219, 53] on div at bounding box center [217, 48] width 26 height 26
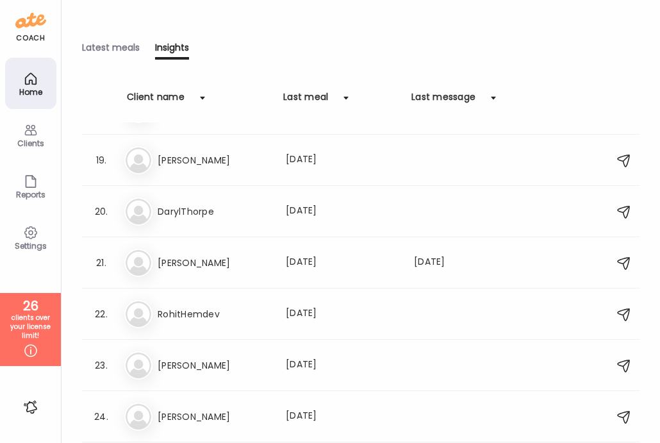
click at [22, 248] on div "Settings" at bounding box center [31, 246] width 46 height 8
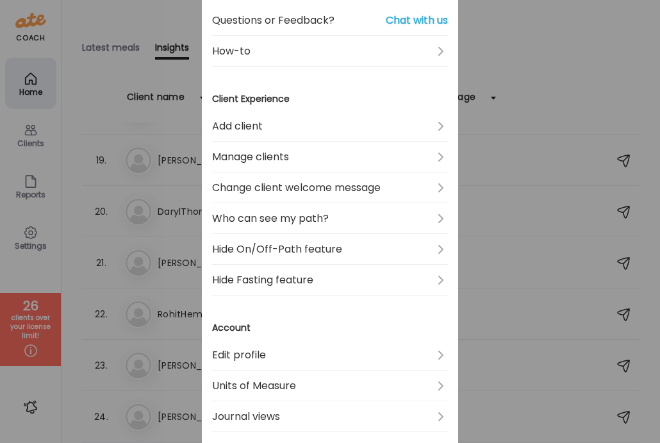
scroll to position [145, 0]
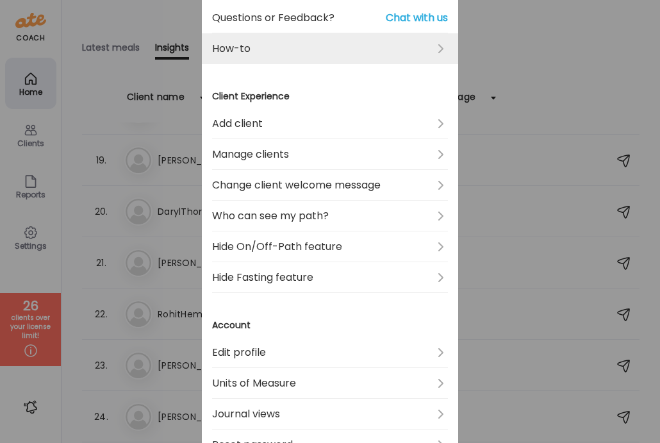
click at [404, 46] on link "How-to" at bounding box center [330, 48] width 236 height 31
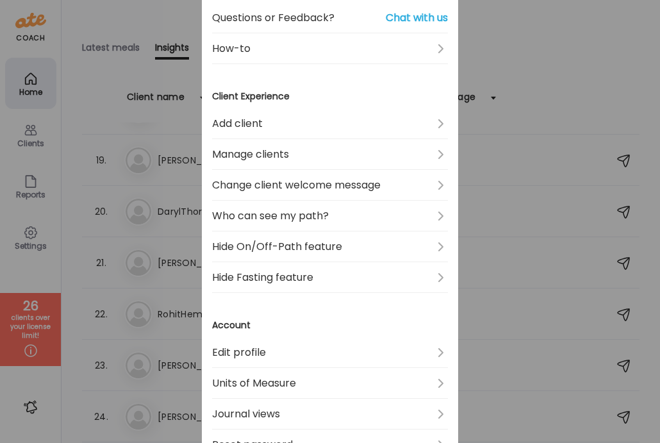
click at [483, 54] on div "Ate Coach Dashboard Wahoo! It’s official Take a moment to set up your Coach Pro…" at bounding box center [330, 221] width 660 height 443
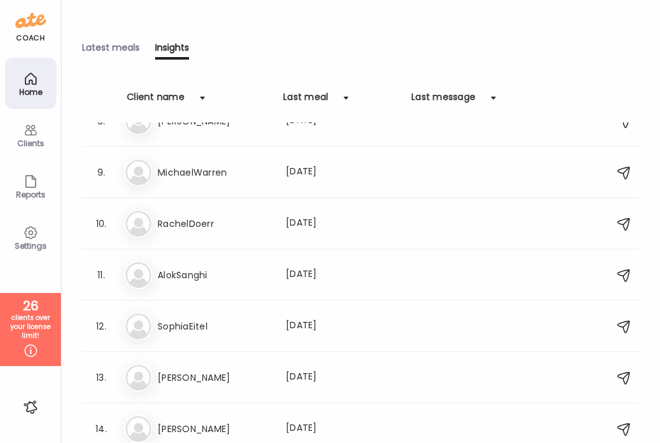
scroll to position [0, 0]
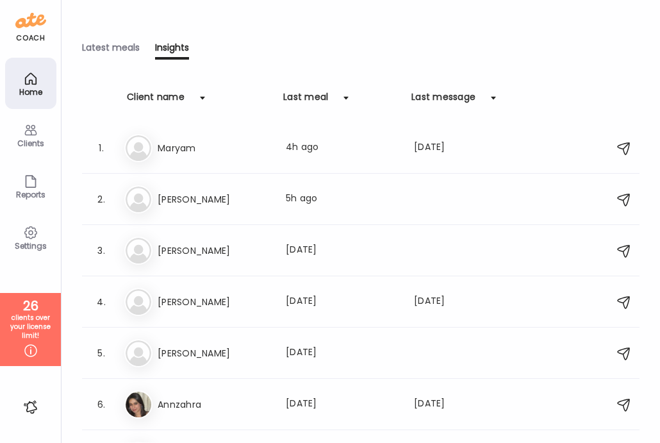
click at [118, 45] on div "Latest meals" at bounding box center [111, 50] width 58 height 19
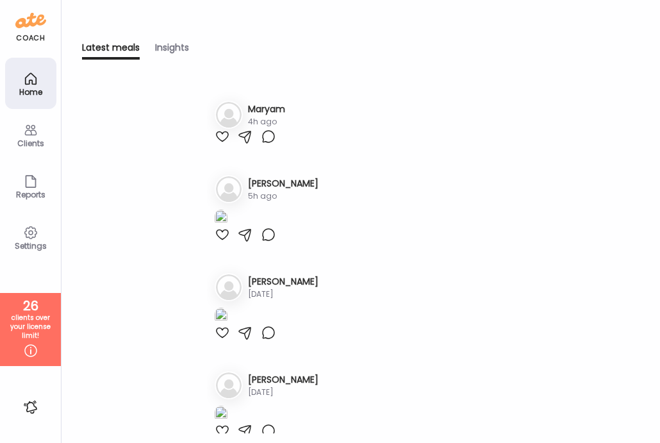
click at [32, 156] on div "Clients" at bounding box center [30, 134] width 51 height 51
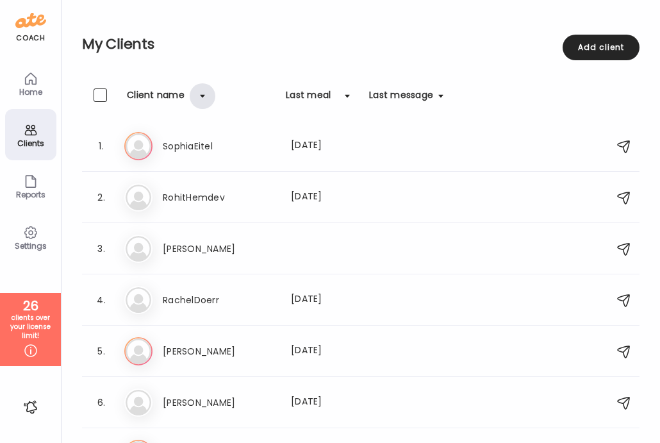
click at [192, 103] on div at bounding box center [203, 96] width 26 height 26
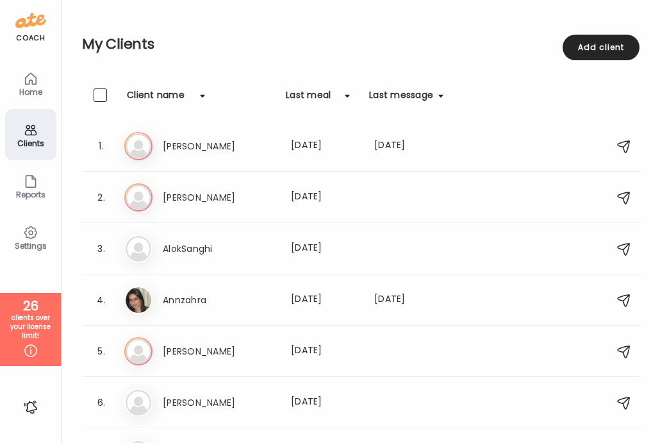
click at [305, 99] on div "Last meal" at bounding box center [308, 98] width 45 height 21
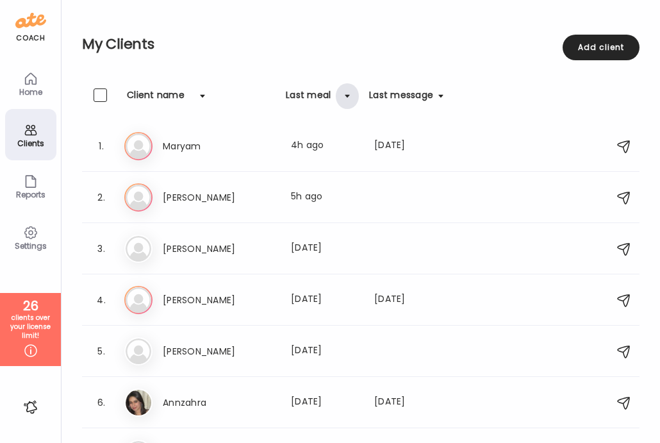
click at [352, 92] on div at bounding box center [347, 96] width 23 height 26
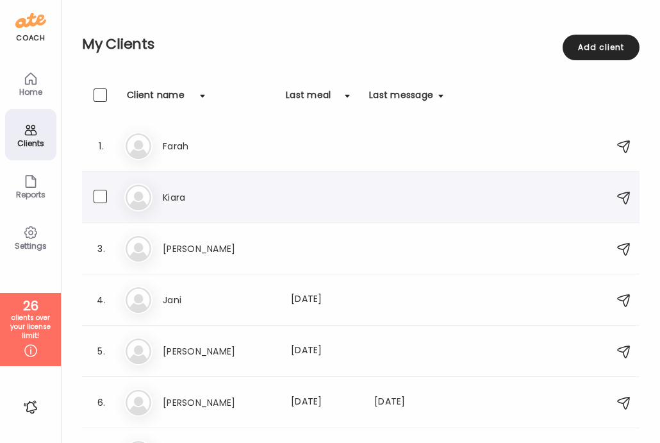
click at [627, 196] on div at bounding box center [624, 197] width 15 height 15
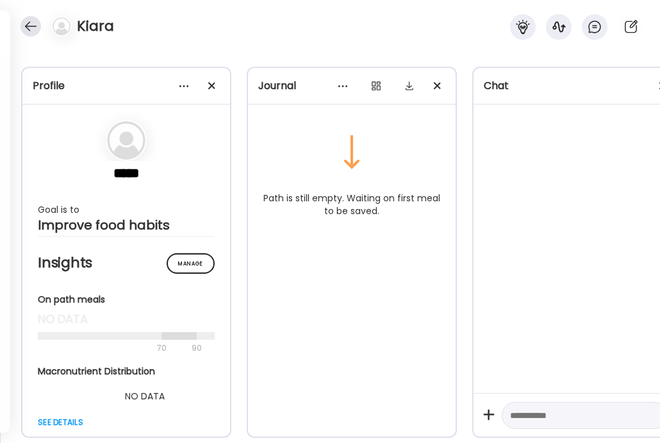
click at [35, 28] on div at bounding box center [31, 26] width 21 height 21
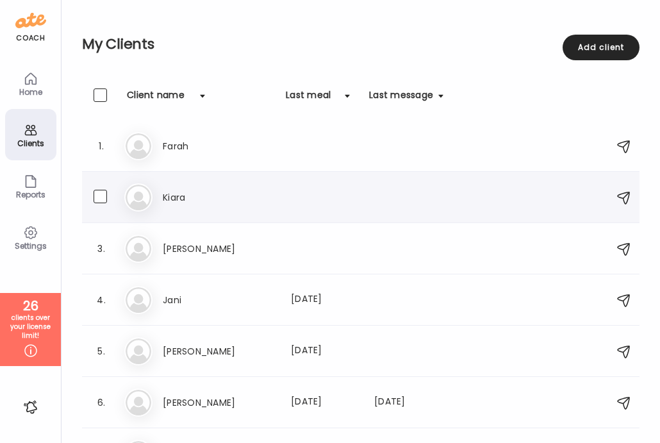
click at [188, 195] on h3 "Kiara" at bounding box center [219, 197] width 113 height 15
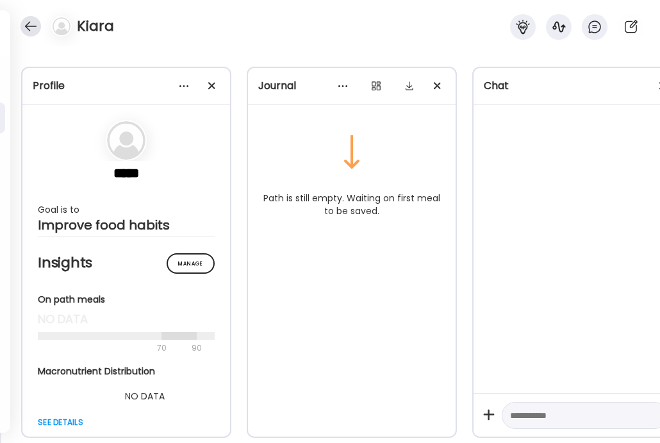
click at [30, 22] on div at bounding box center [31, 26] width 21 height 21
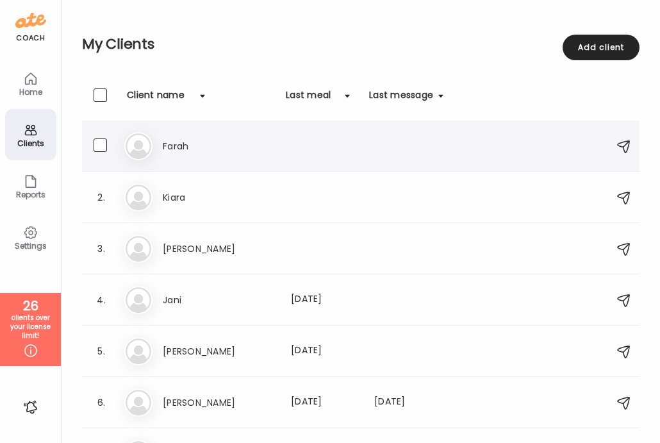
click at [213, 151] on h3 "Farah" at bounding box center [219, 145] width 113 height 15
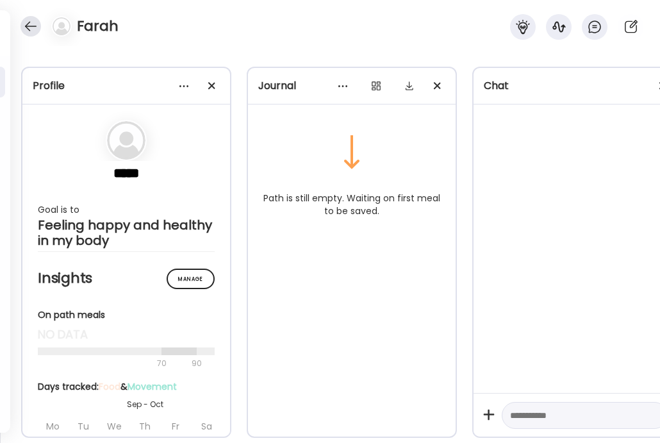
click at [27, 24] on div at bounding box center [31, 26] width 21 height 21
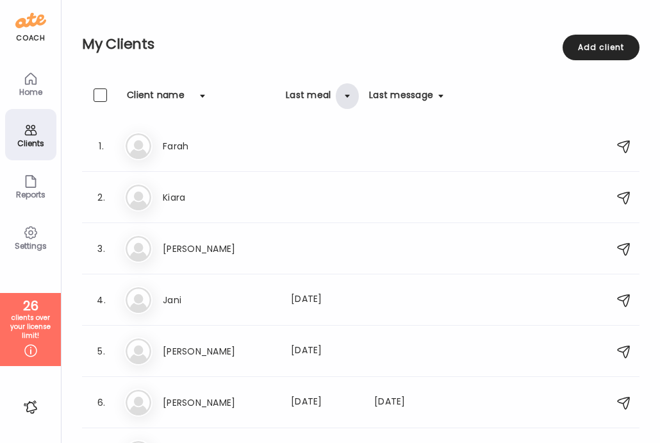
click at [337, 95] on div at bounding box center [347, 96] width 23 height 26
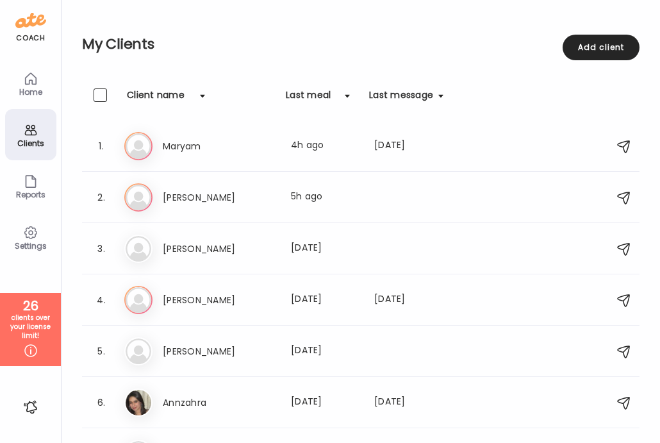
click at [35, 85] on icon at bounding box center [30, 78] width 15 height 15
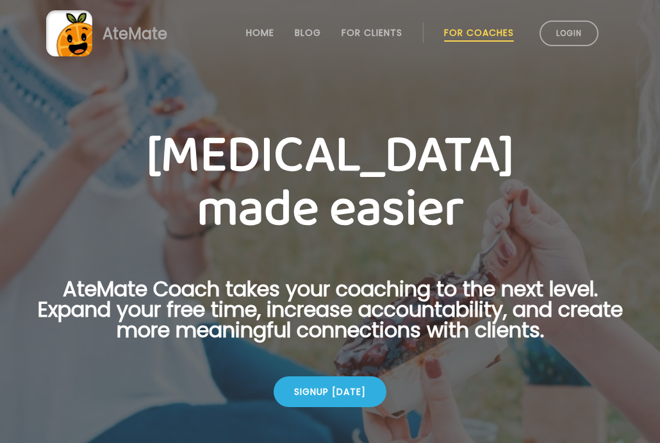
scroll to position [6, 0]
click at [297, 32] on link "Blog" at bounding box center [308, 33] width 26 height 10
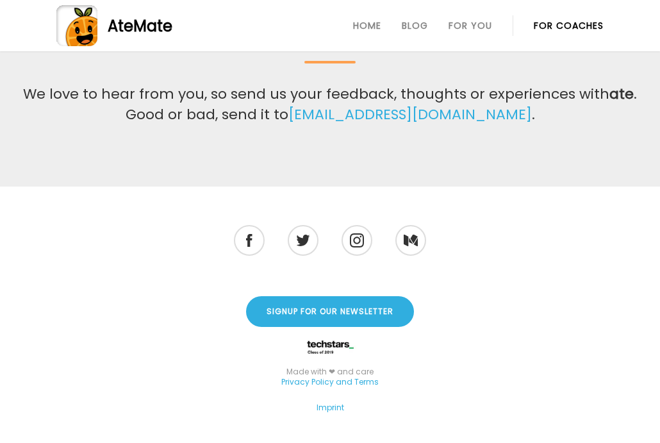
scroll to position [584, 0]
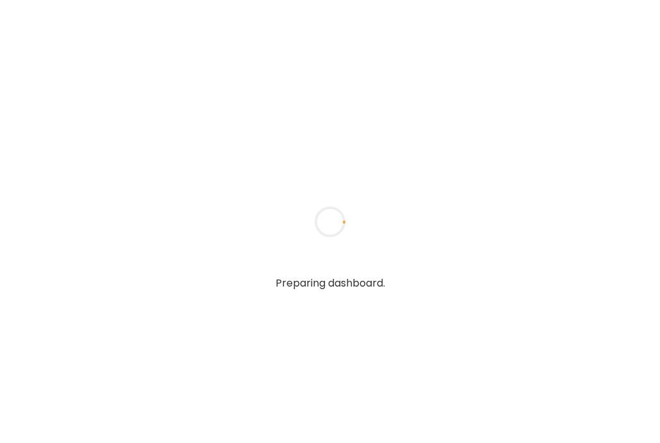
type input "*****"
type input "**********"
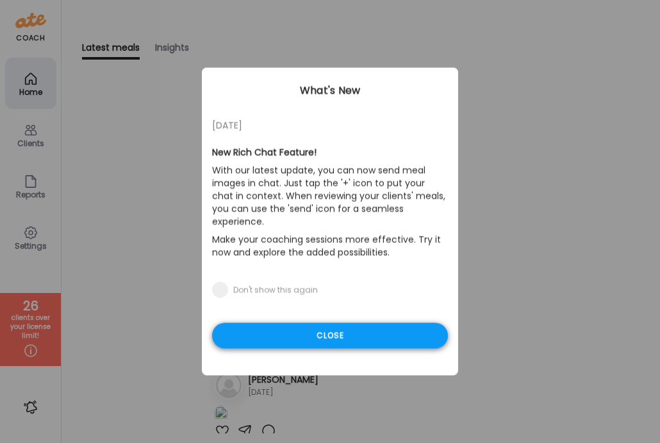
type input "**********"
click at [274, 328] on div "Close" at bounding box center [330, 336] width 236 height 26
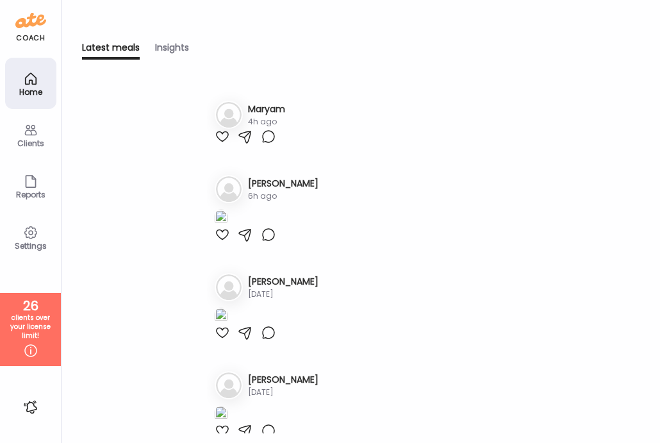
click at [29, 151] on div "Clients" at bounding box center [30, 134] width 51 height 51
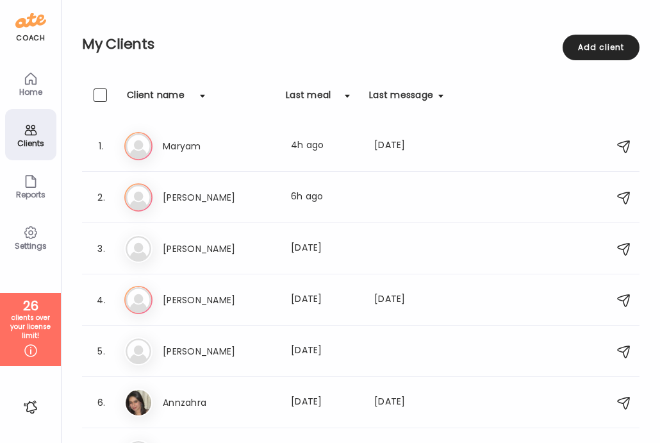
click at [34, 88] on div "Home" at bounding box center [31, 92] width 46 height 8
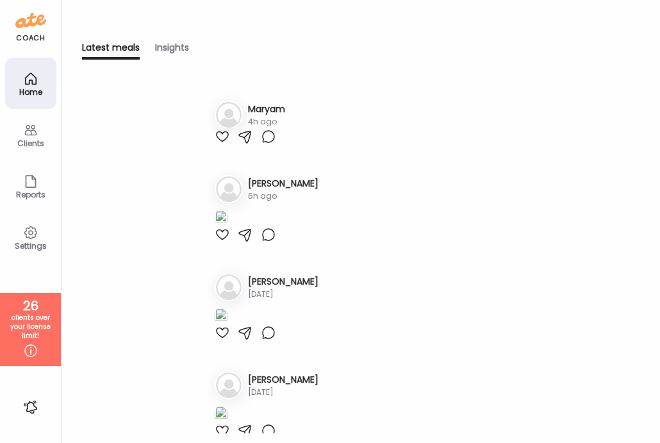
click at [31, 116] on div "Clients" at bounding box center [30, 134] width 51 height 51
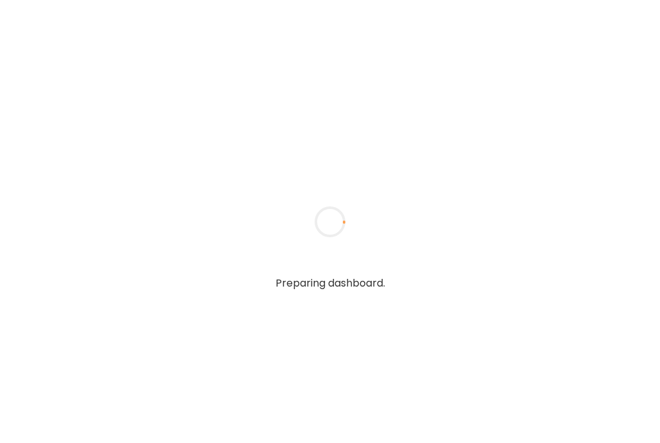
type input "*****"
type input "**********"
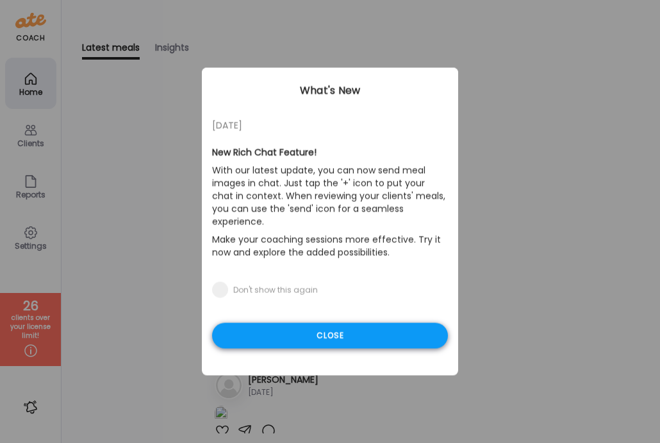
type input "**********"
click at [286, 326] on div "Close" at bounding box center [330, 336] width 236 height 26
